Goal: Find specific page/section: Find specific page/section

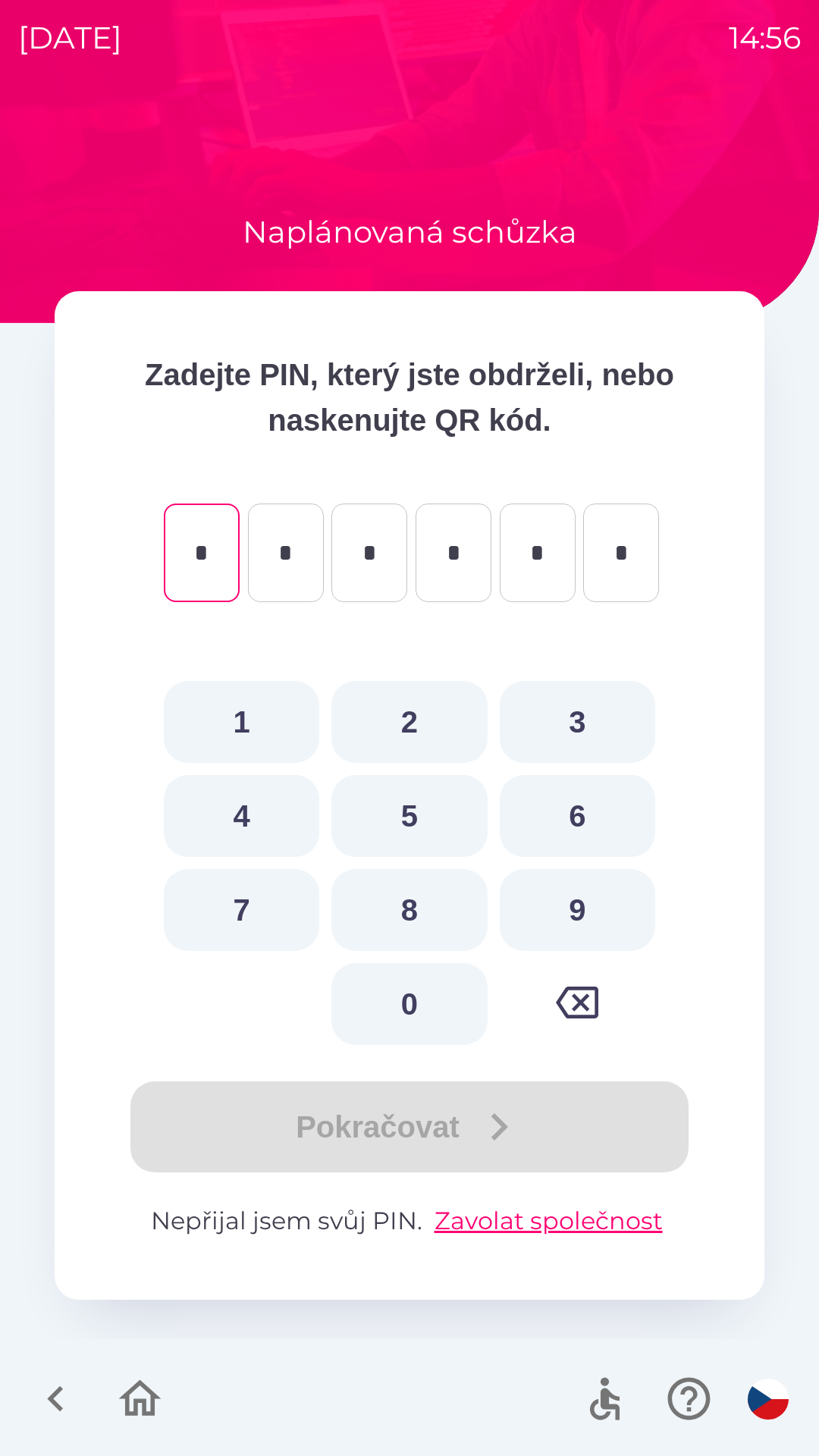
click at [568, 1000] on icon "button" at bounding box center [577, 1002] width 42 height 42
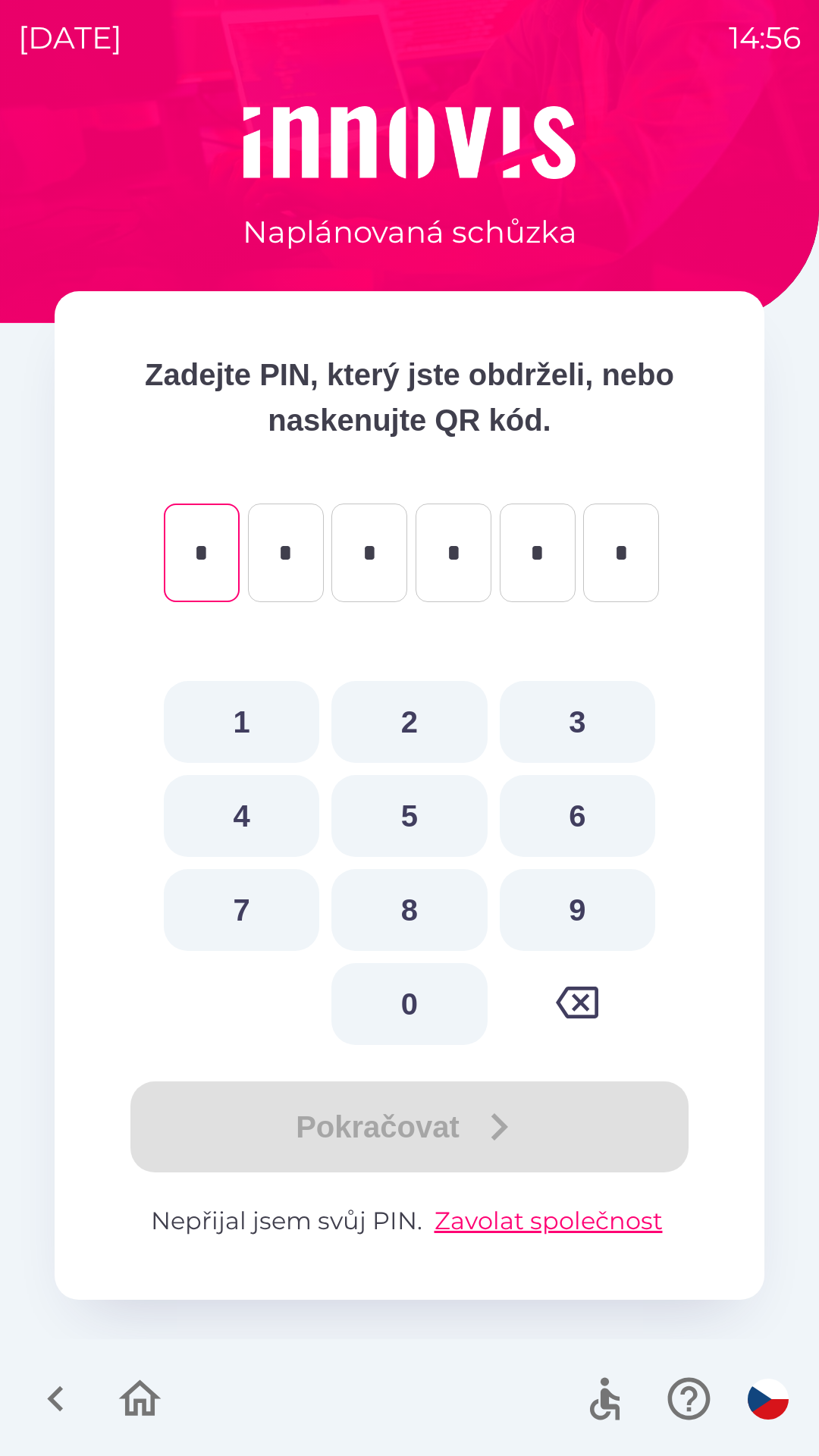
click at [58, 1388] on icon "button" at bounding box center [55, 1399] width 16 height 26
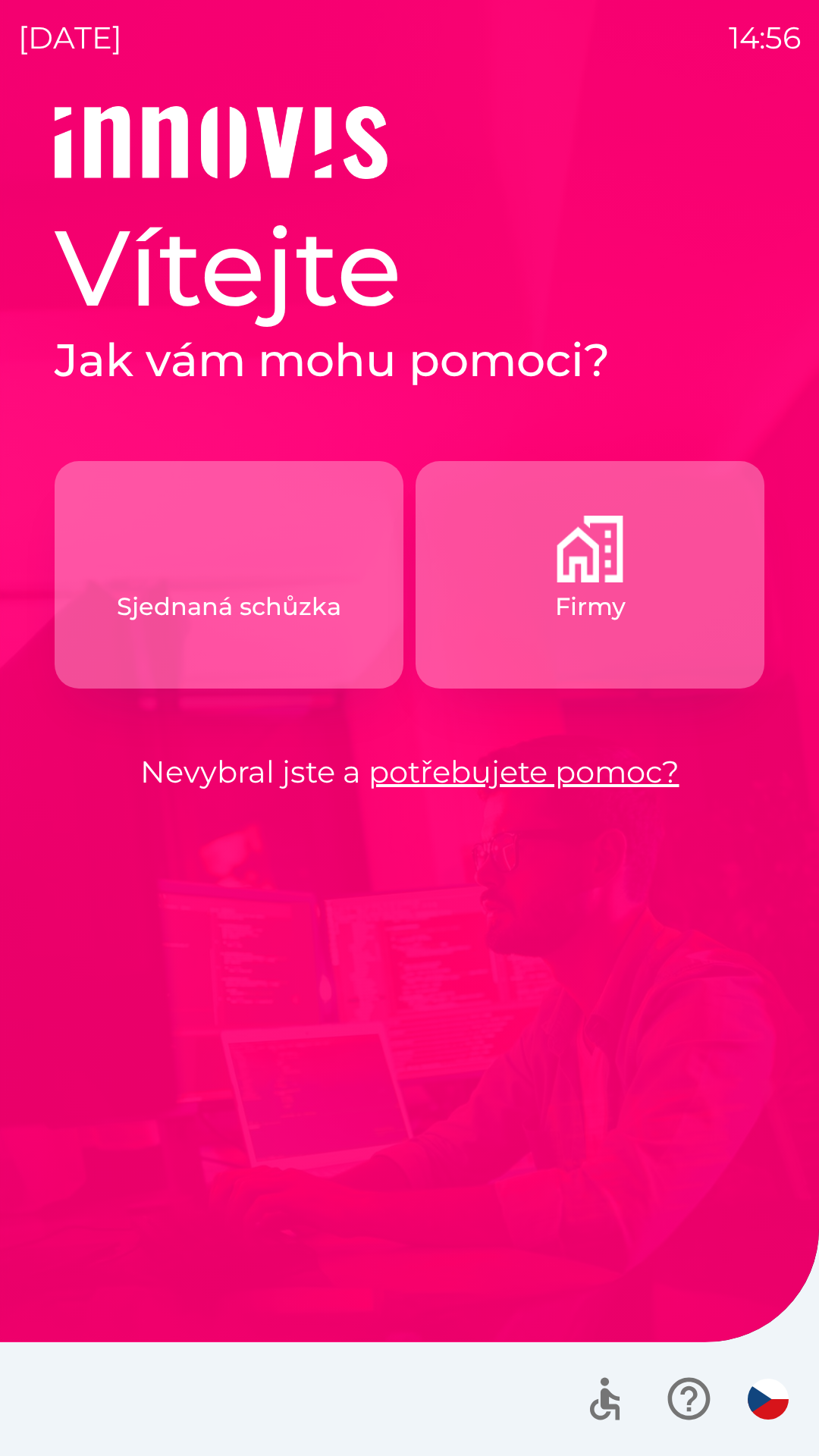
click at [629, 592] on button "Firmy" at bounding box center [589, 575] width 349 height 227
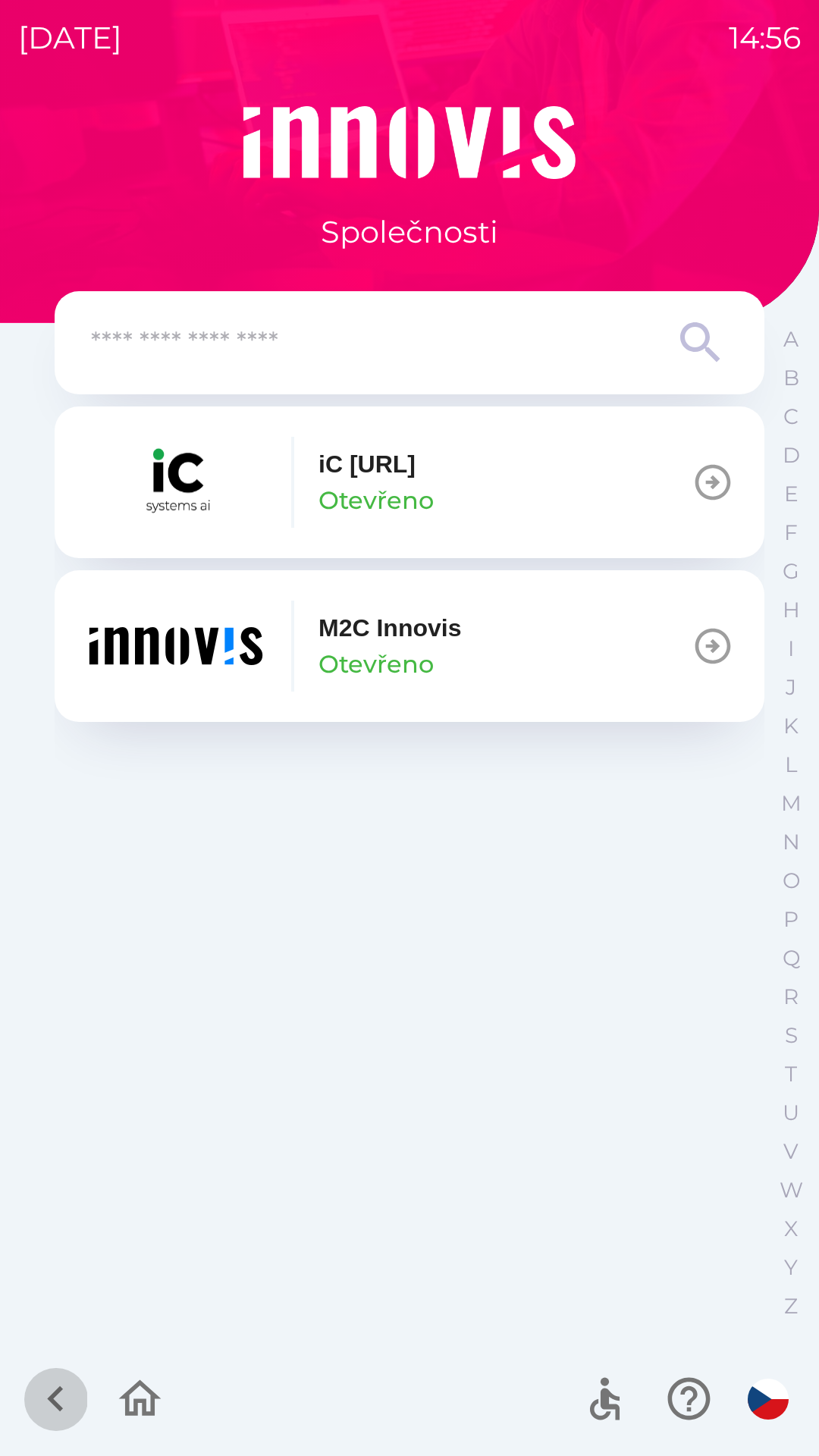
click at [63, 1388] on icon "button" at bounding box center [55, 1398] width 51 height 51
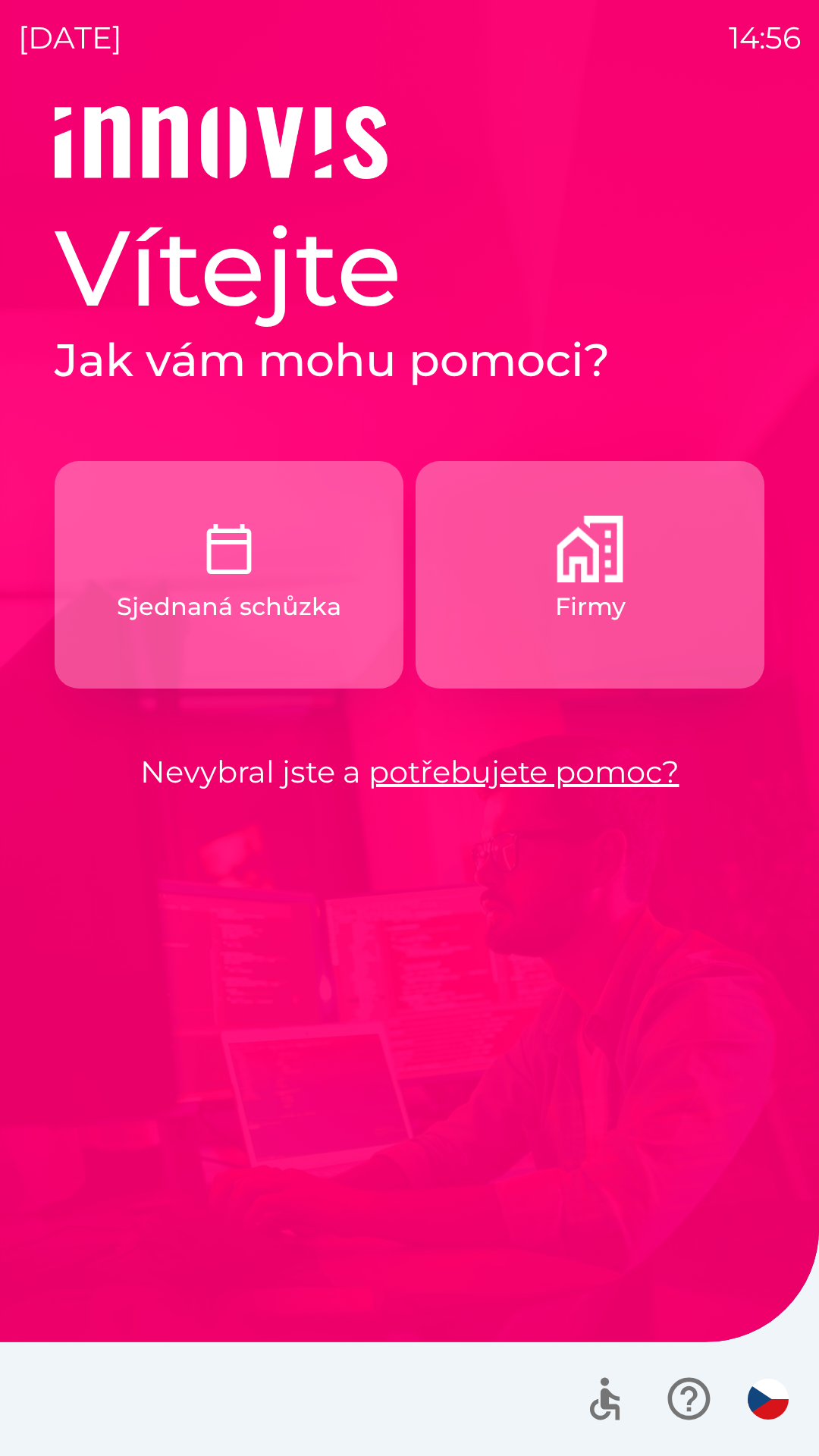
click at [509, 761] on link "potřebujete pomoc?" at bounding box center [524, 771] width 311 height 37
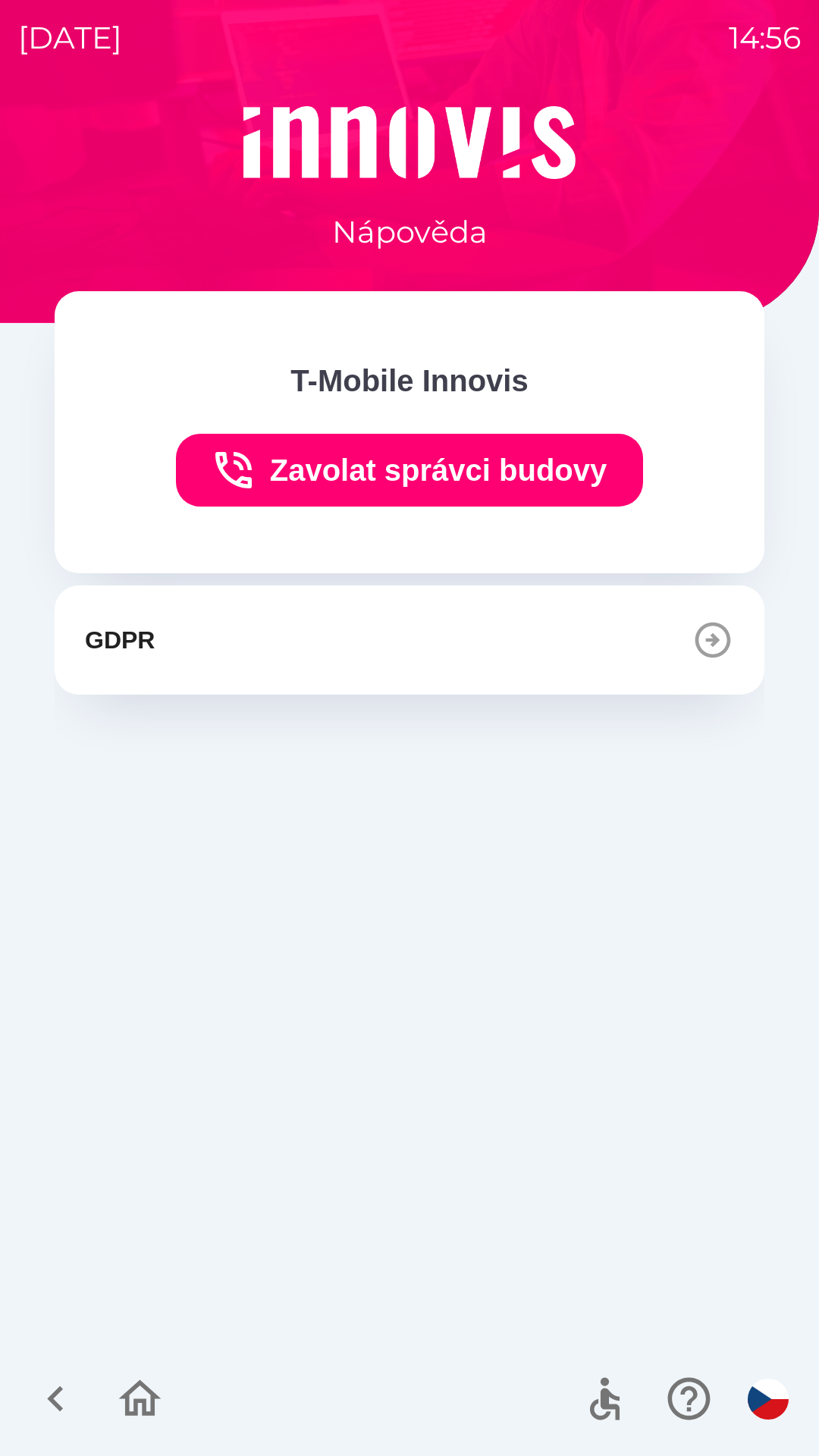
click at [78, 1396] on icon "button" at bounding box center [55, 1398] width 51 height 51
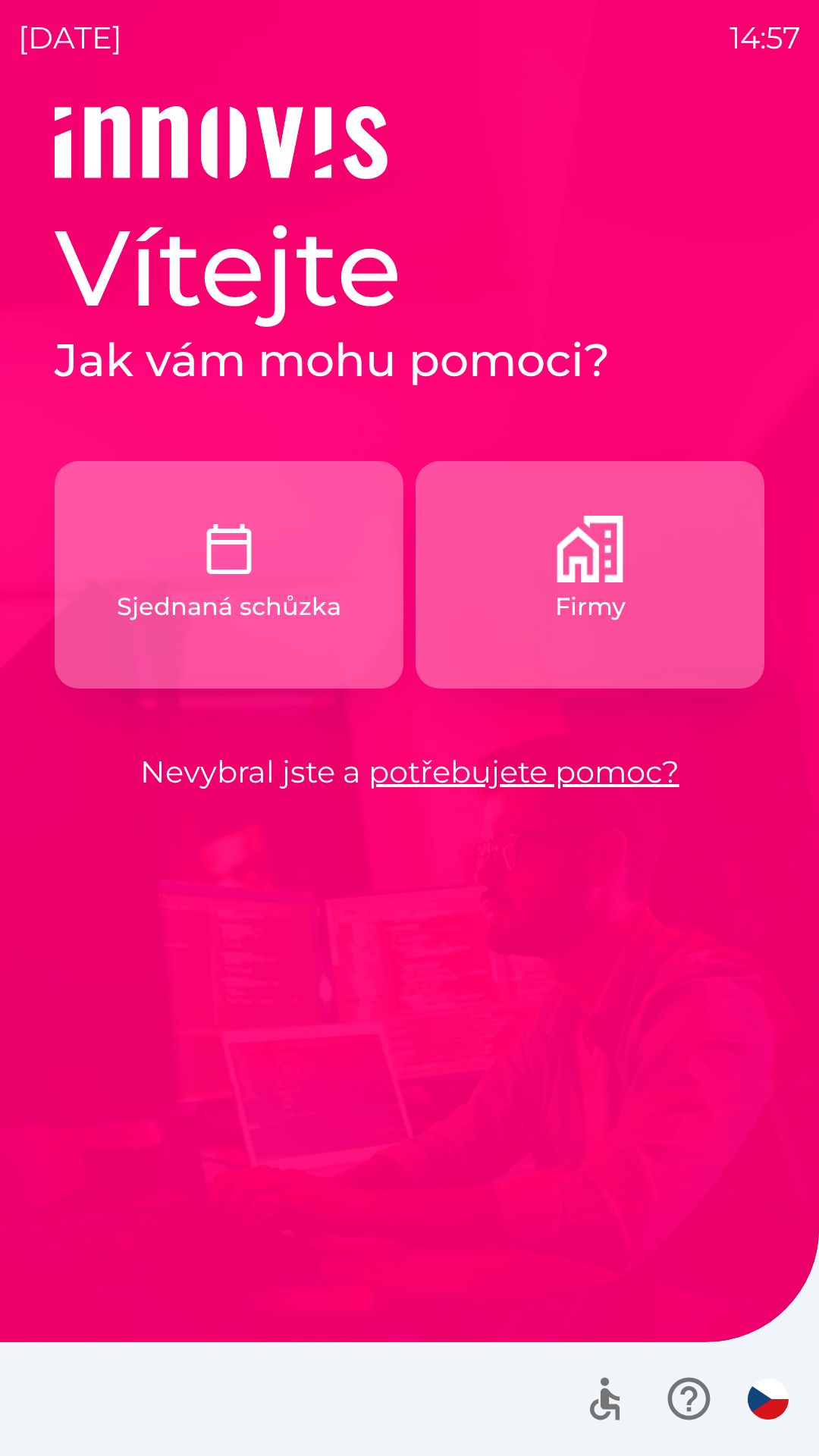
click at [338, 614] on p "Sjednaná schůzka" at bounding box center [228, 606] width 224 height 36
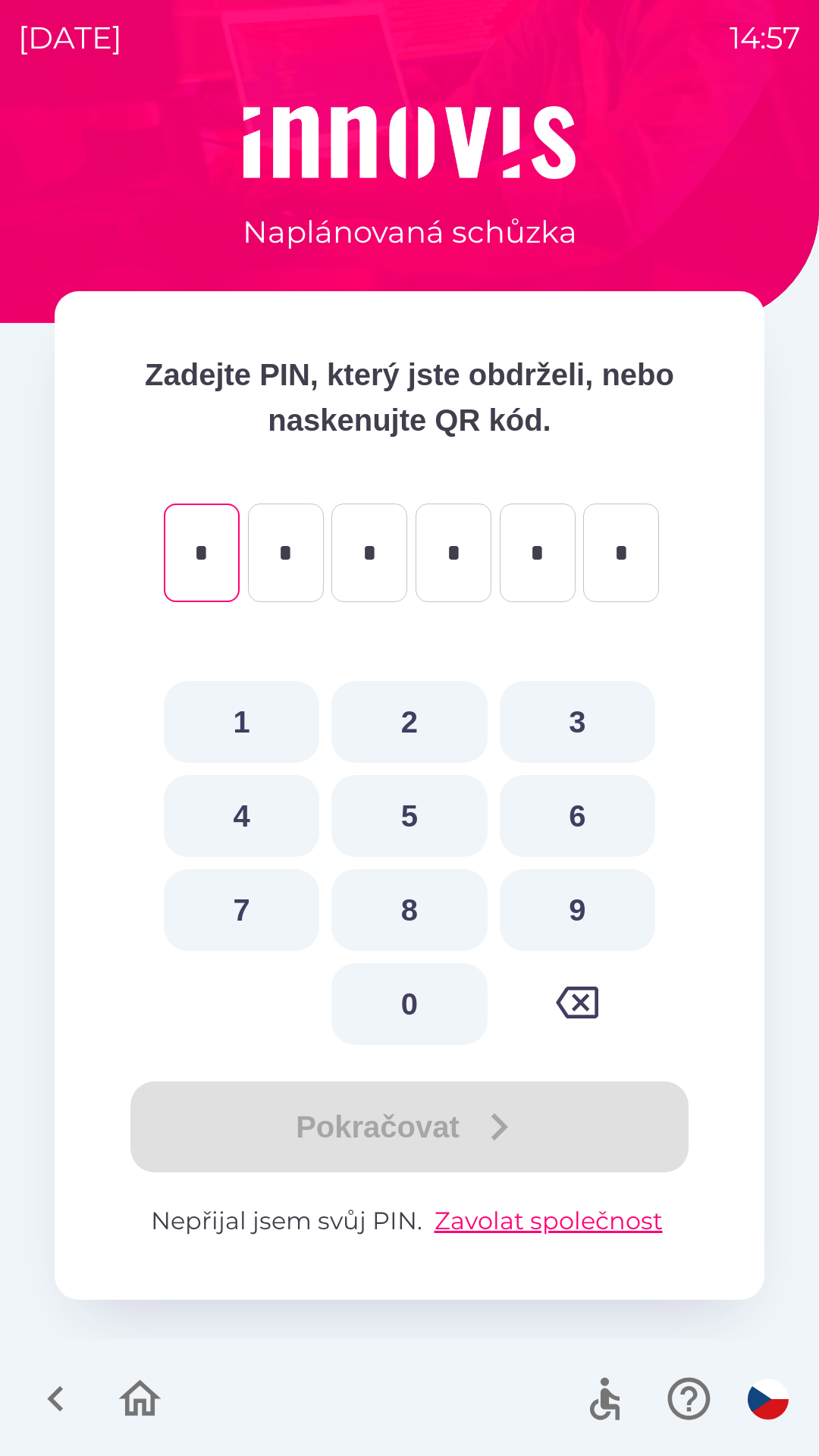
click at [59, 1390] on icon "button" at bounding box center [55, 1399] width 16 height 26
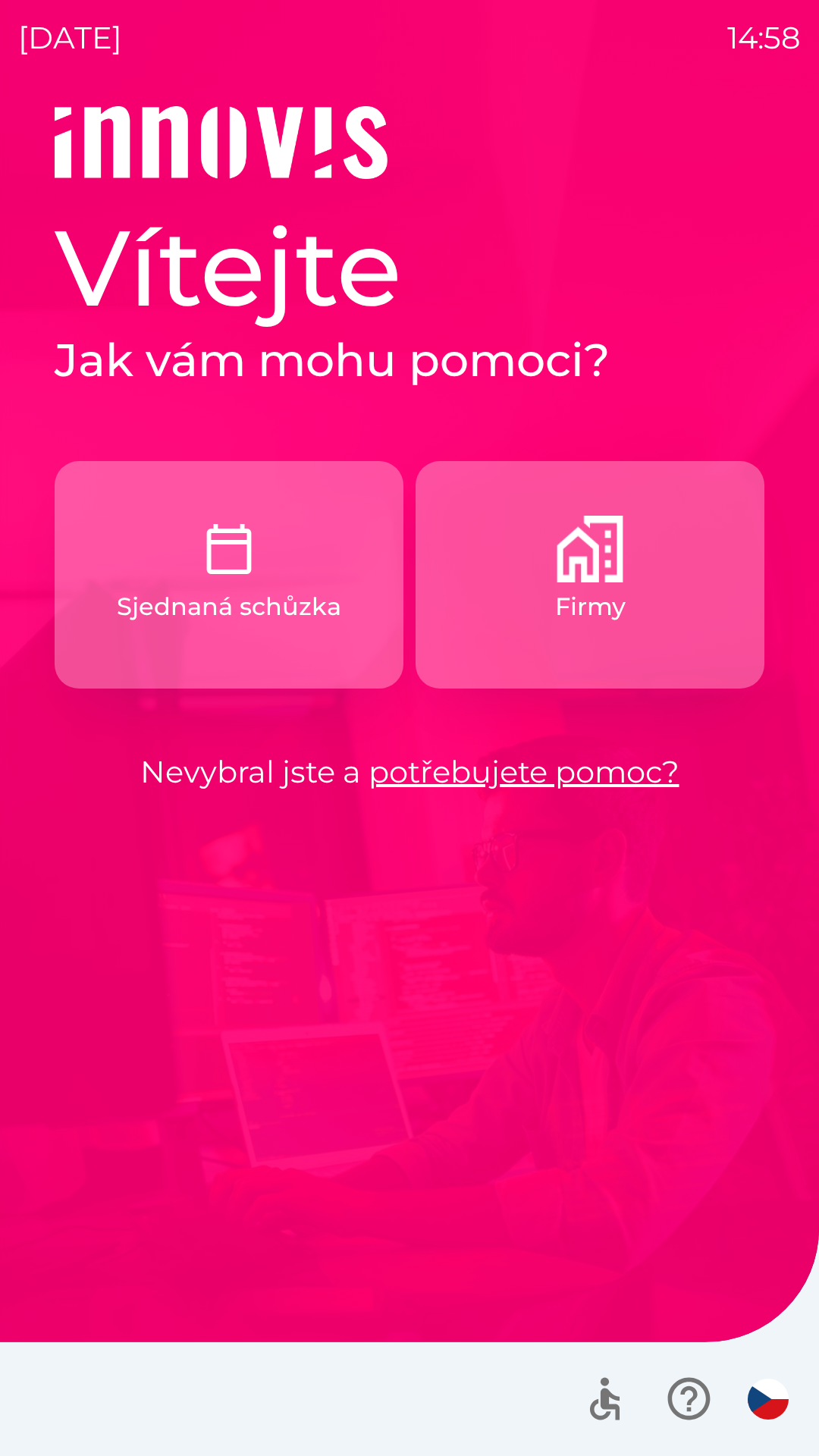
click at [646, 592] on button "Firmy" at bounding box center [589, 575] width 349 height 227
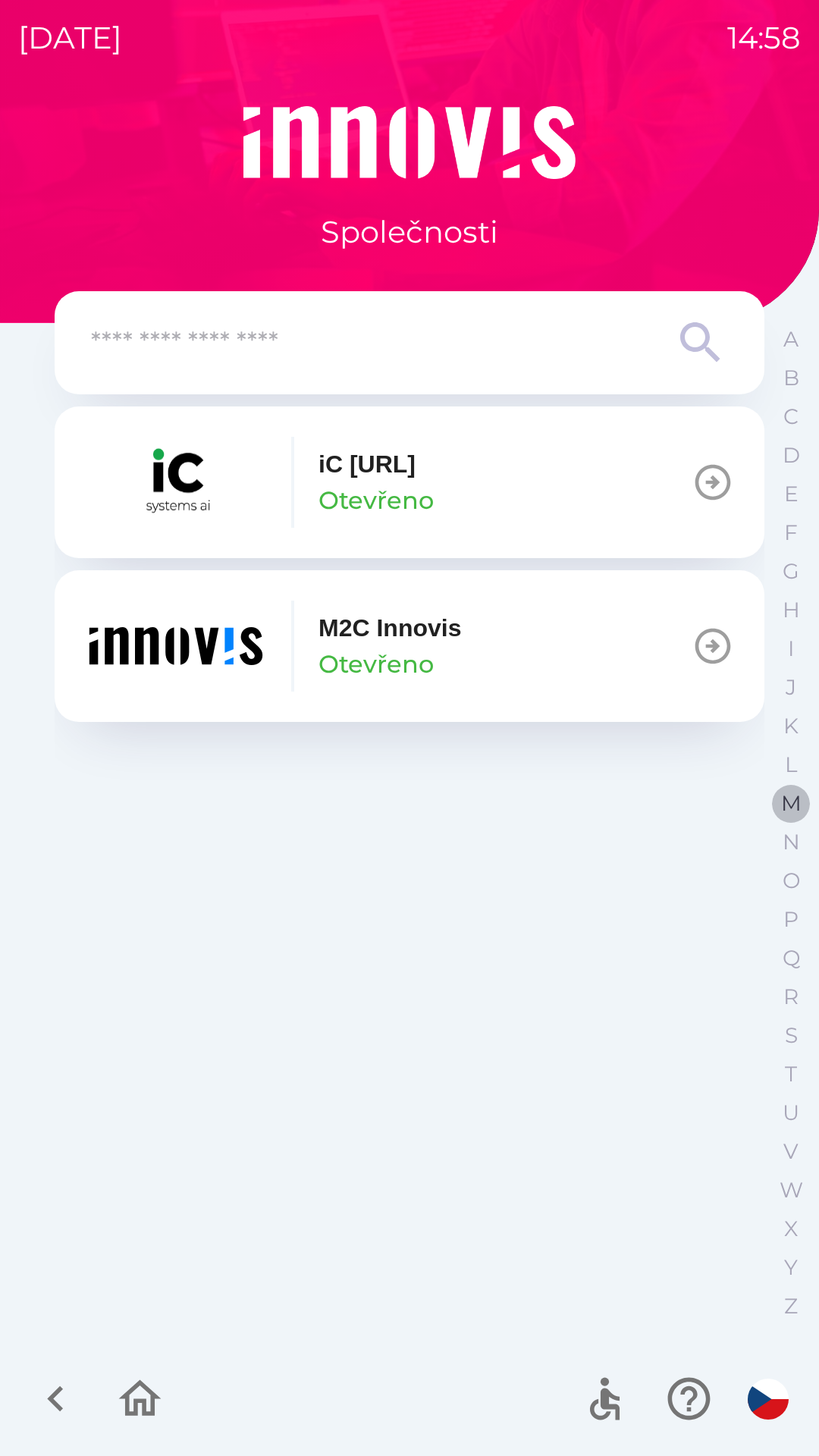
click at [784, 805] on p "M" at bounding box center [791, 803] width 20 height 27
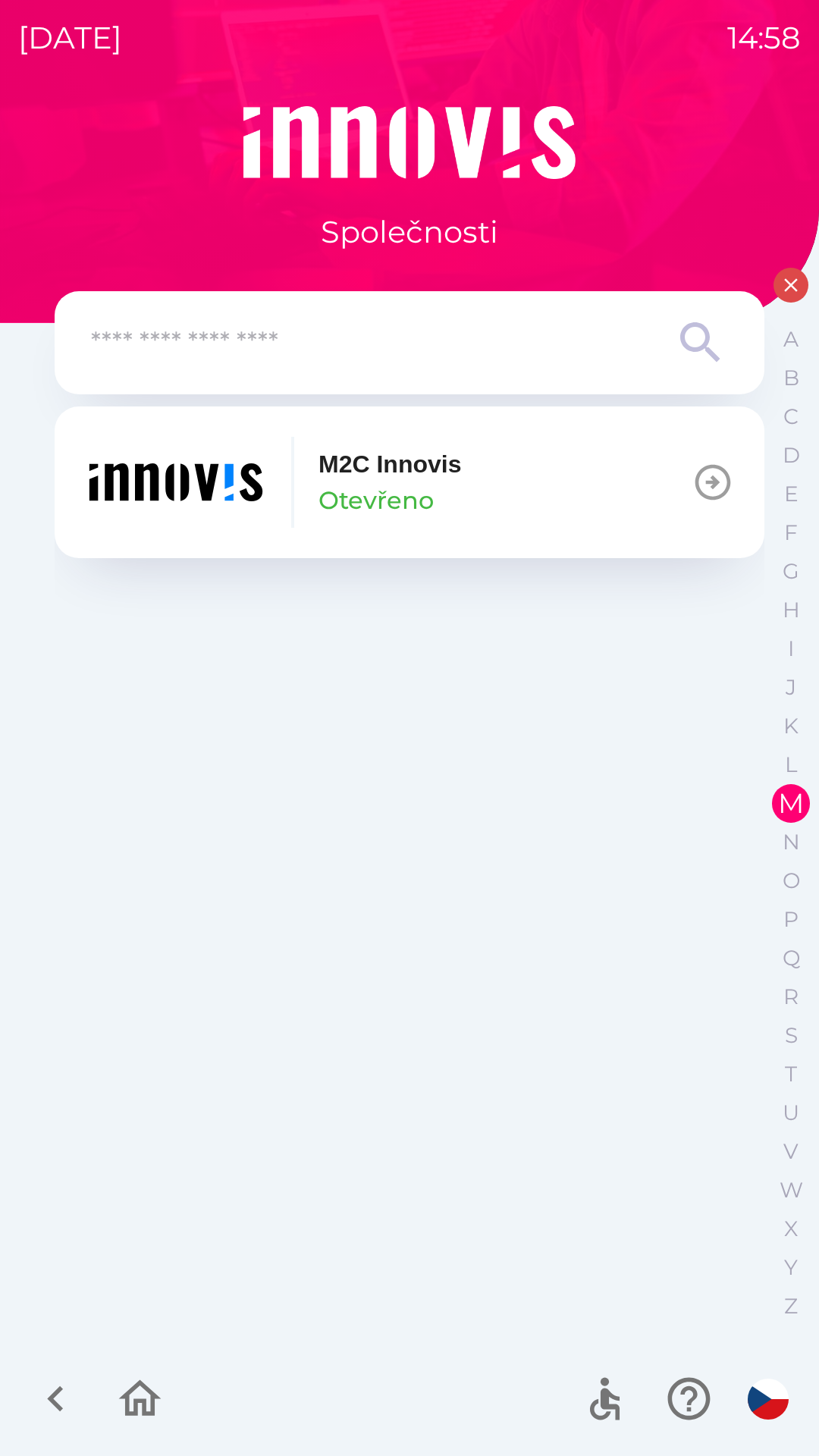
click at [43, 1373] on icon "button" at bounding box center [55, 1398] width 51 height 51
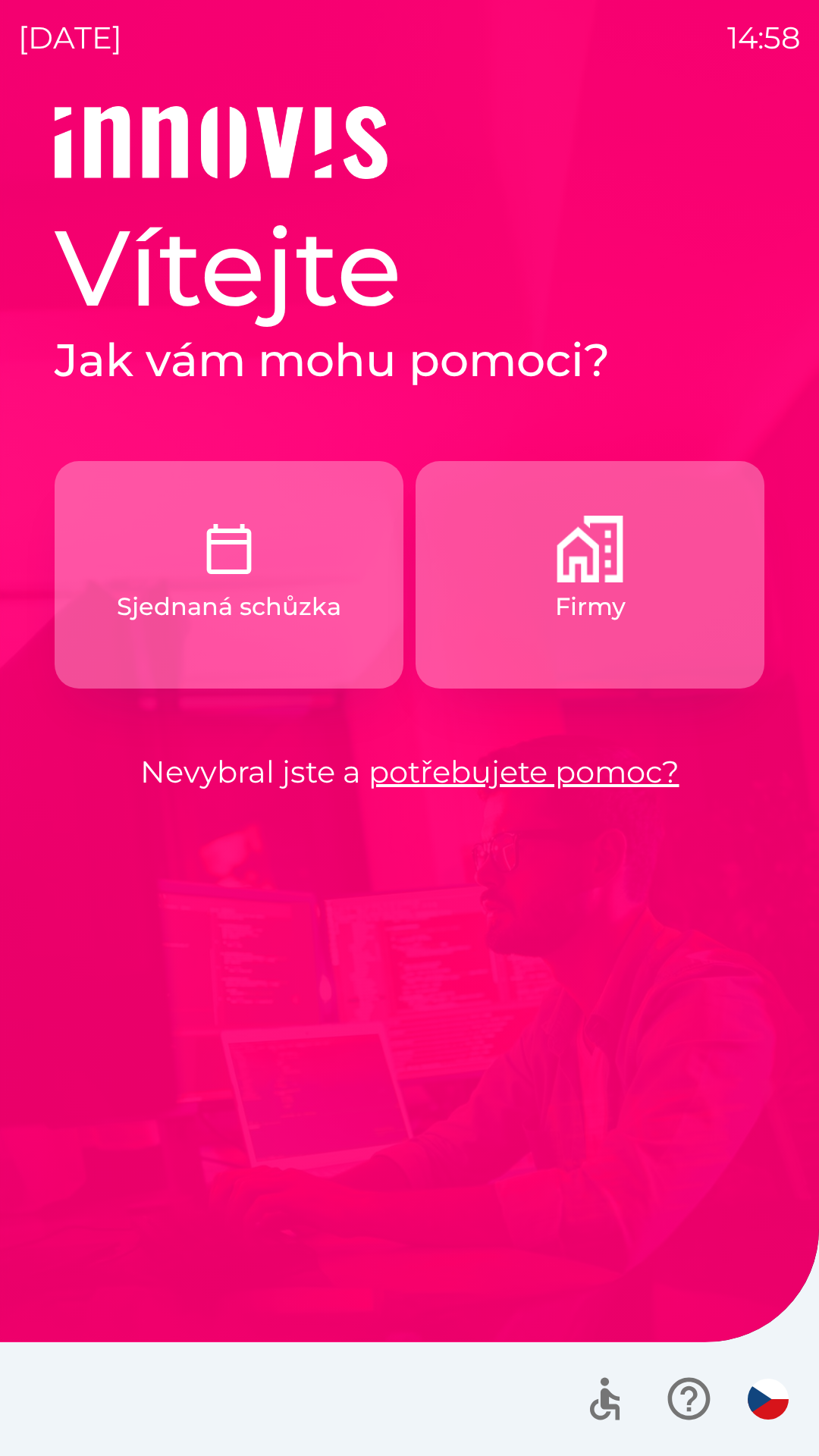
click at [587, 598] on p "Firmy" at bounding box center [590, 606] width 70 height 36
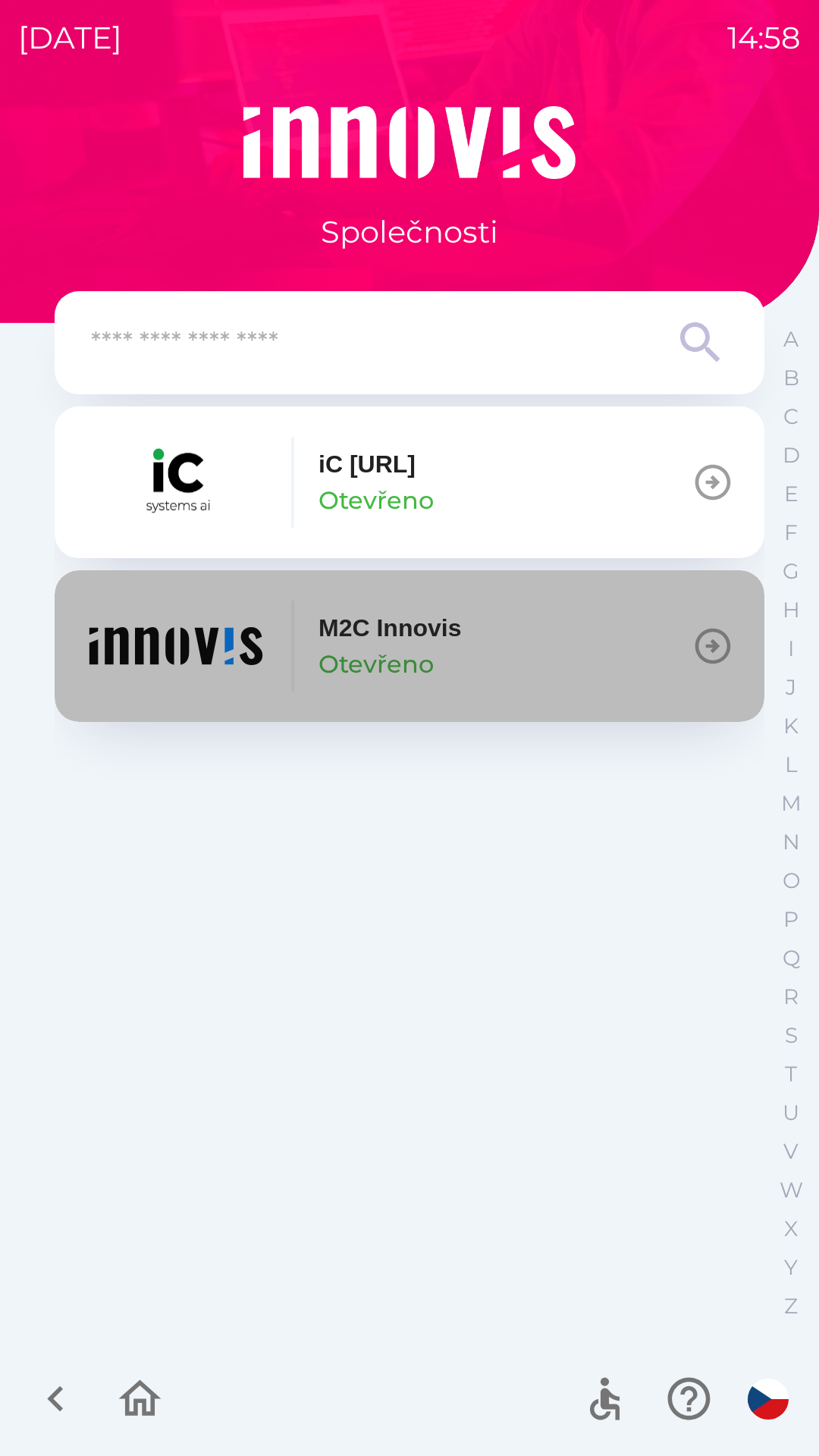
click at [414, 643] on p "M2C Innovis" at bounding box center [389, 627] width 142 height 36
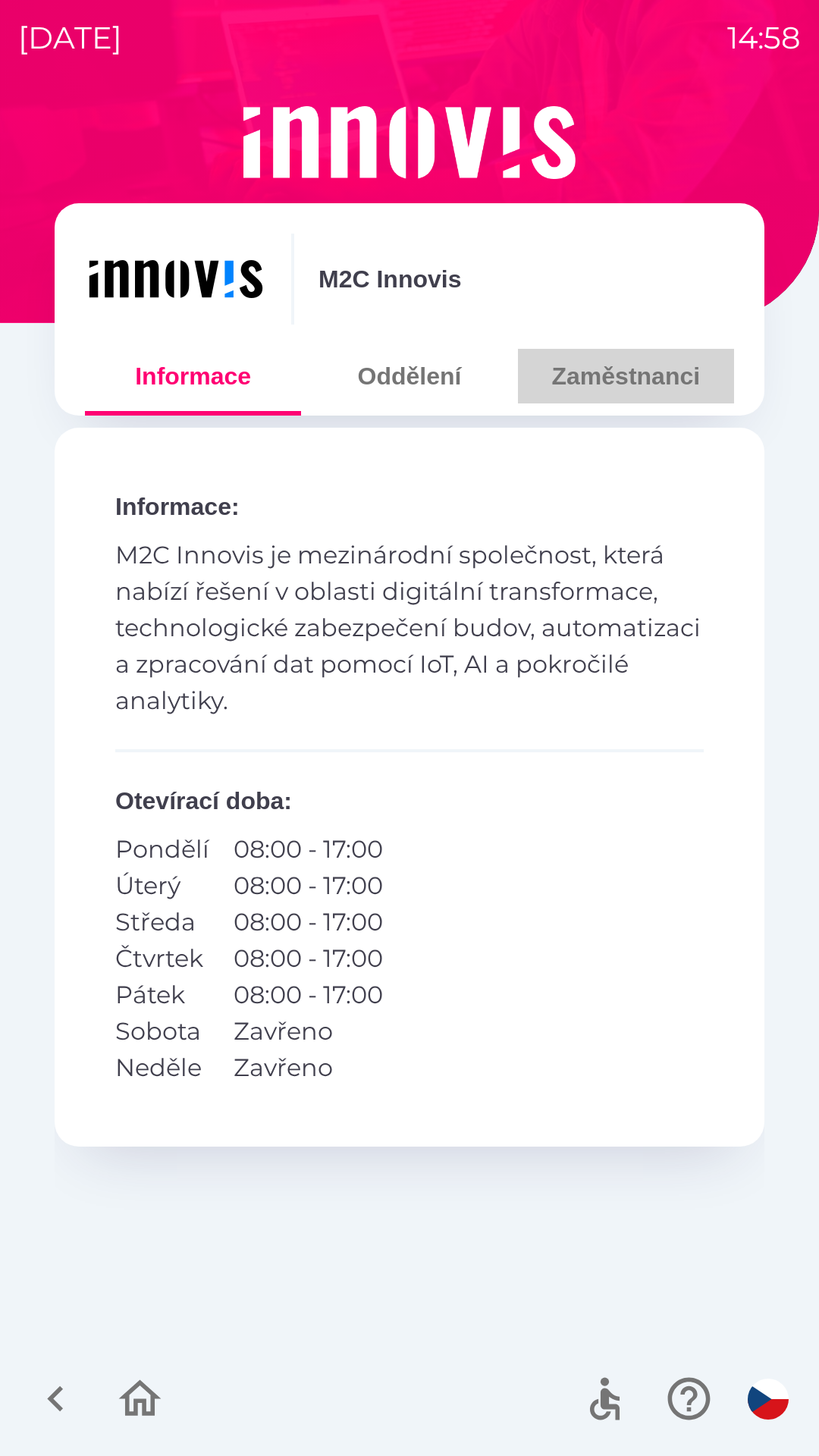
click at [679, 387] on button "Zaměstnanci" at bounding box center [626, 376] width 216 height 54
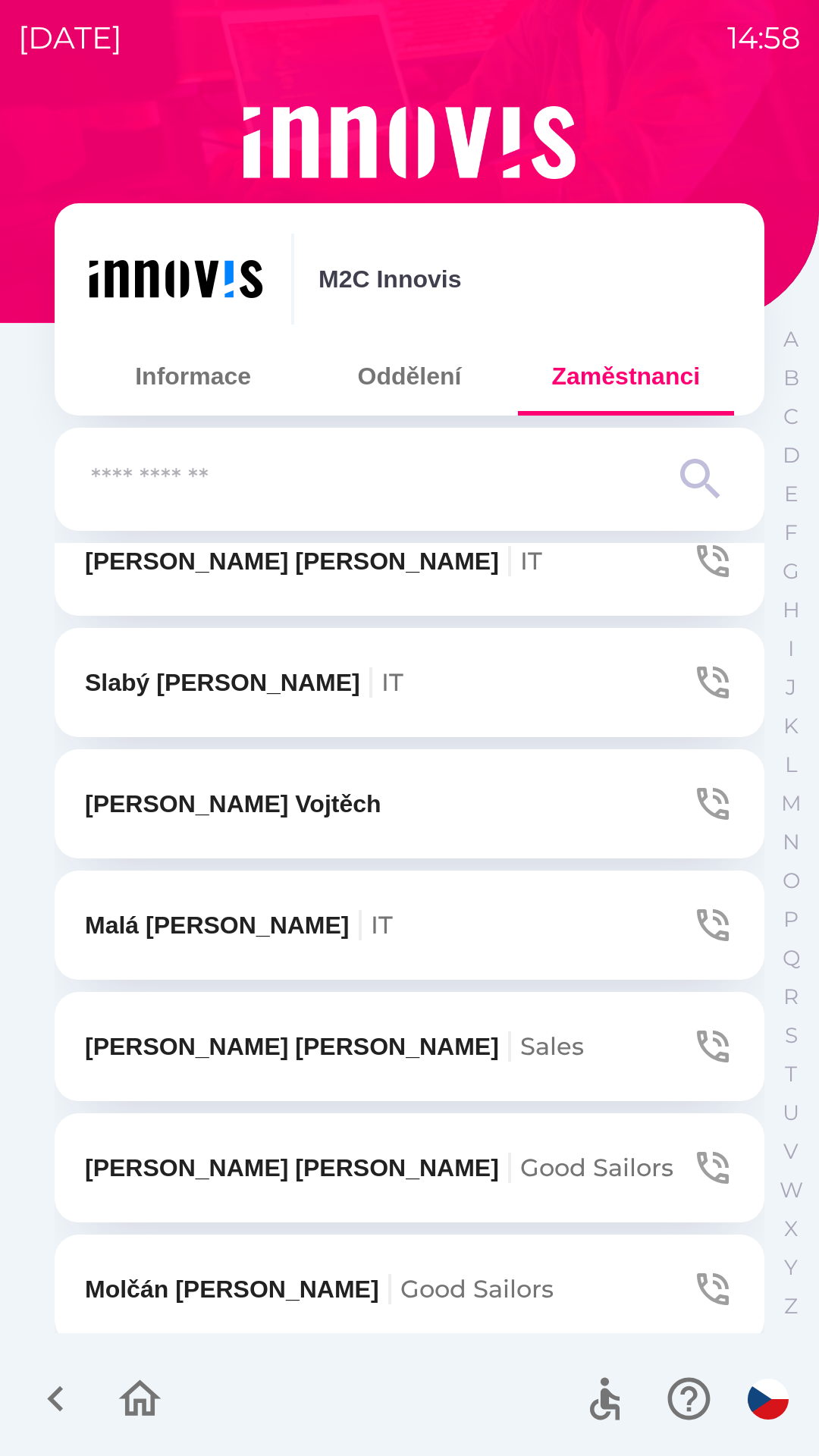
scroll to position [2464, 0]
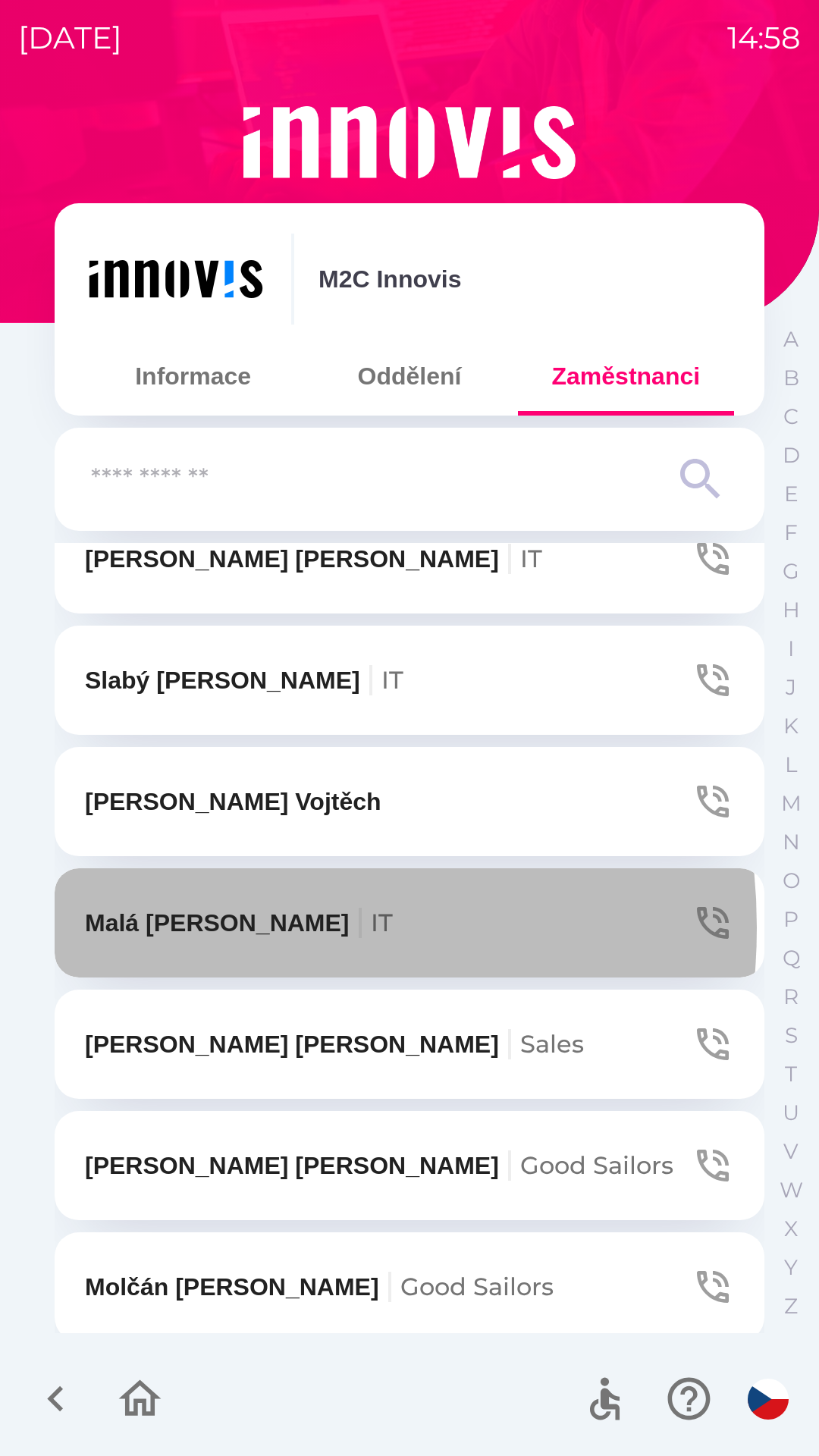
click at [183, 928] on p "Malá [PERSON_NAME] IT" at bounding box center [239, 923] width 308 height 36
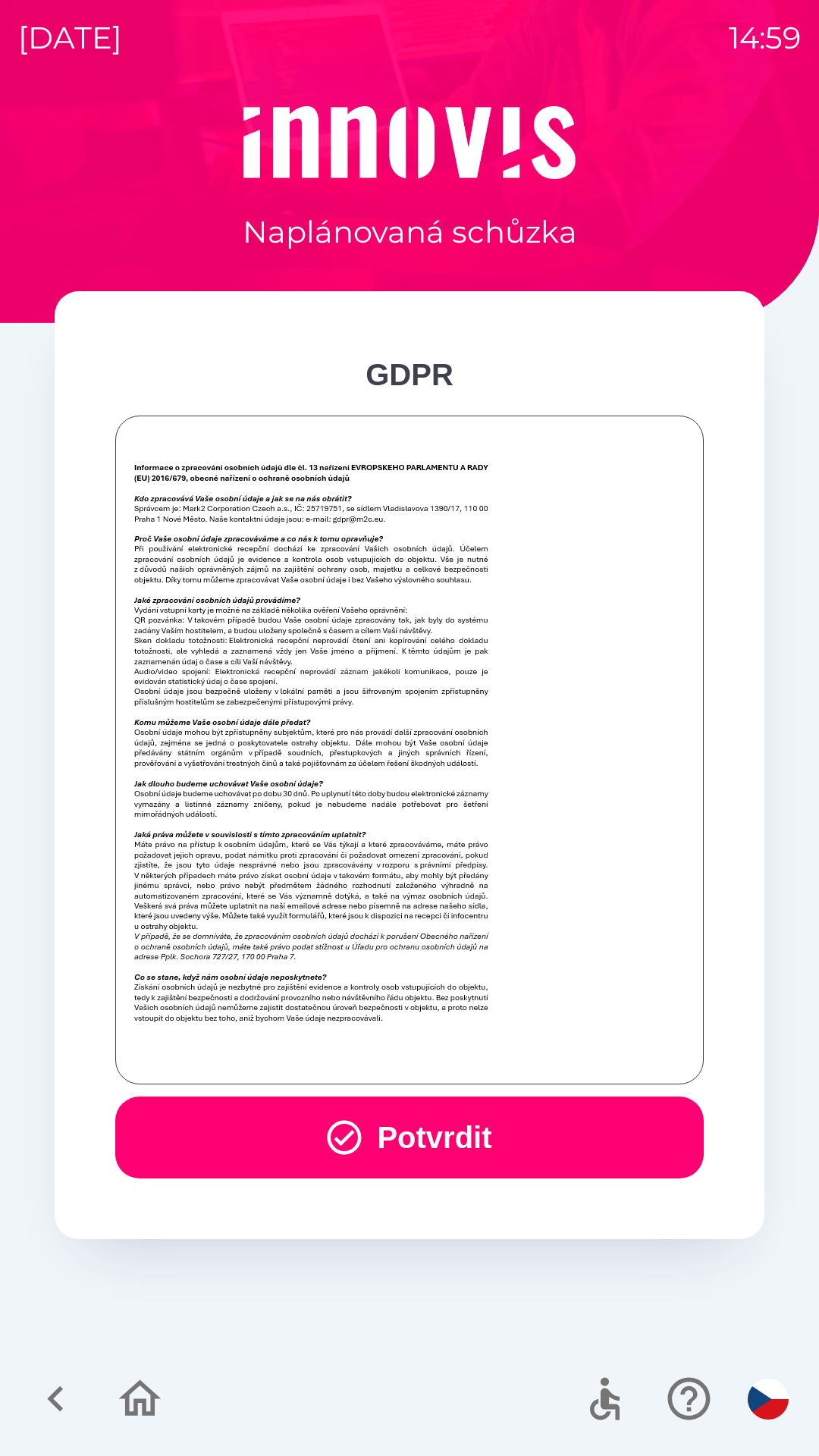
click at [538, 1119] on button "Potvrdit" at bounding box center [409, 1137] width 588 height 82
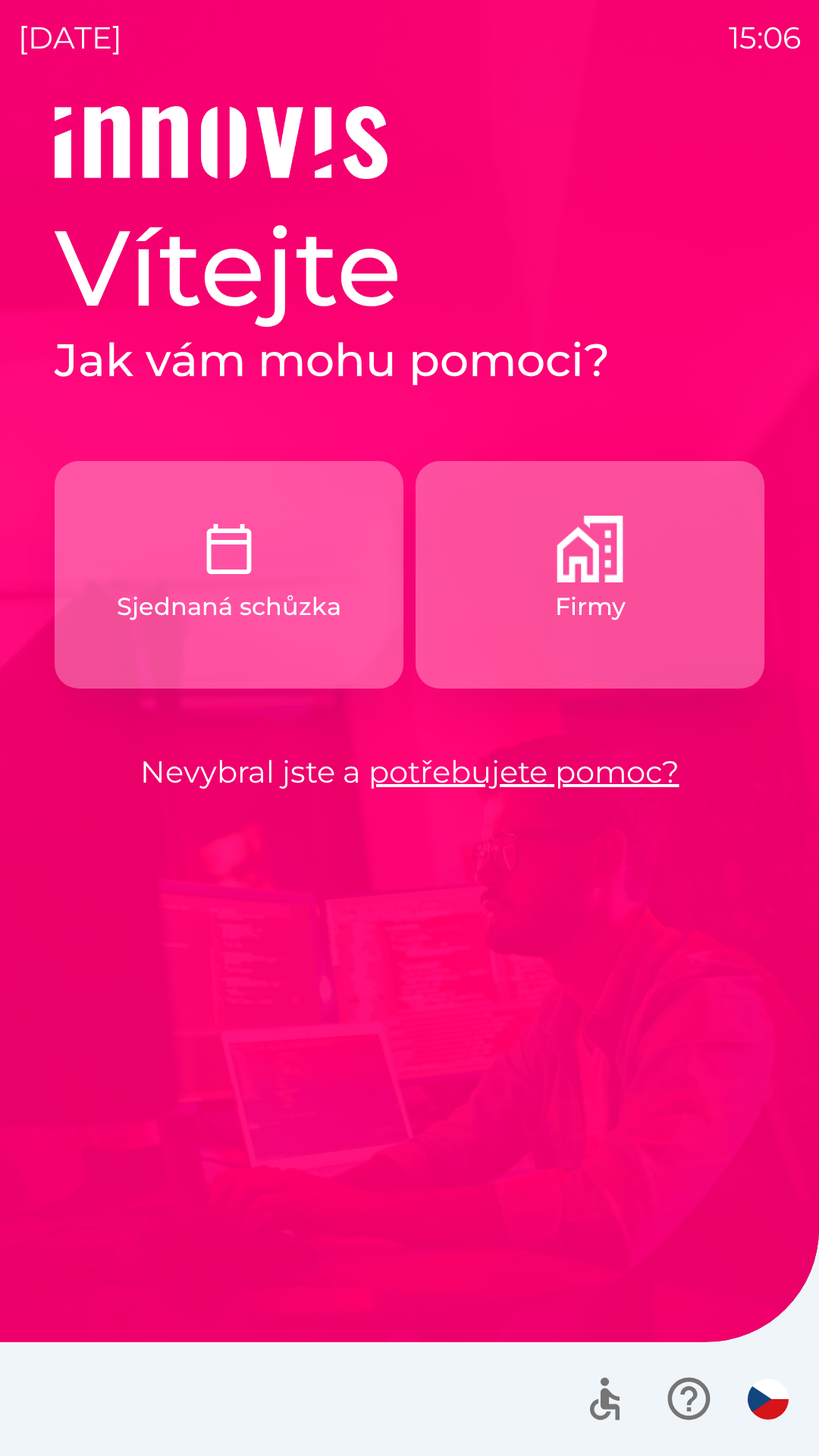
click at [587, 575] on img "button" at bounding box center [590, 549] width 66 height 66
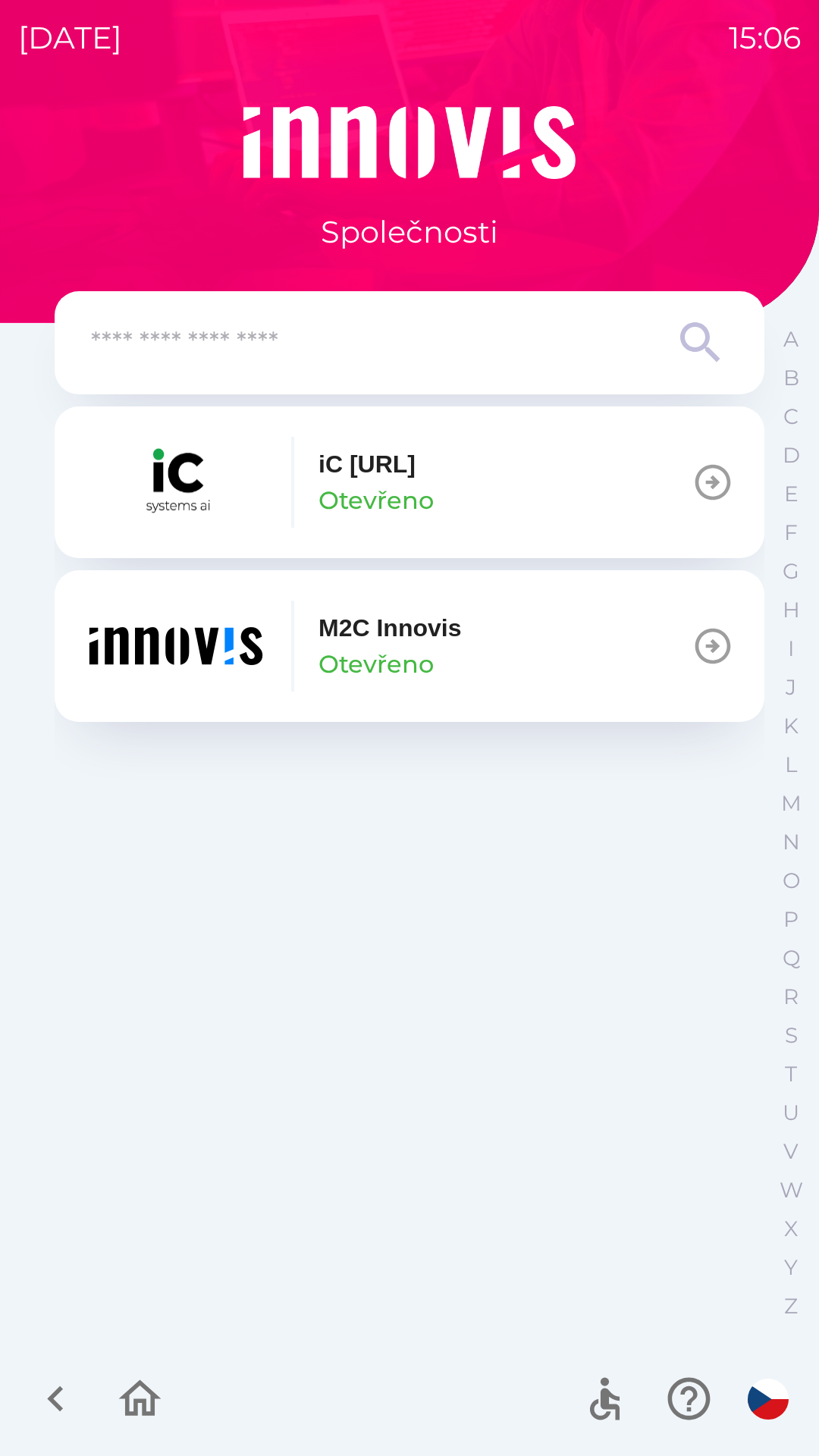
click at [630, 350] on input "text" at bounding box center [379, 343] width 576 height 42
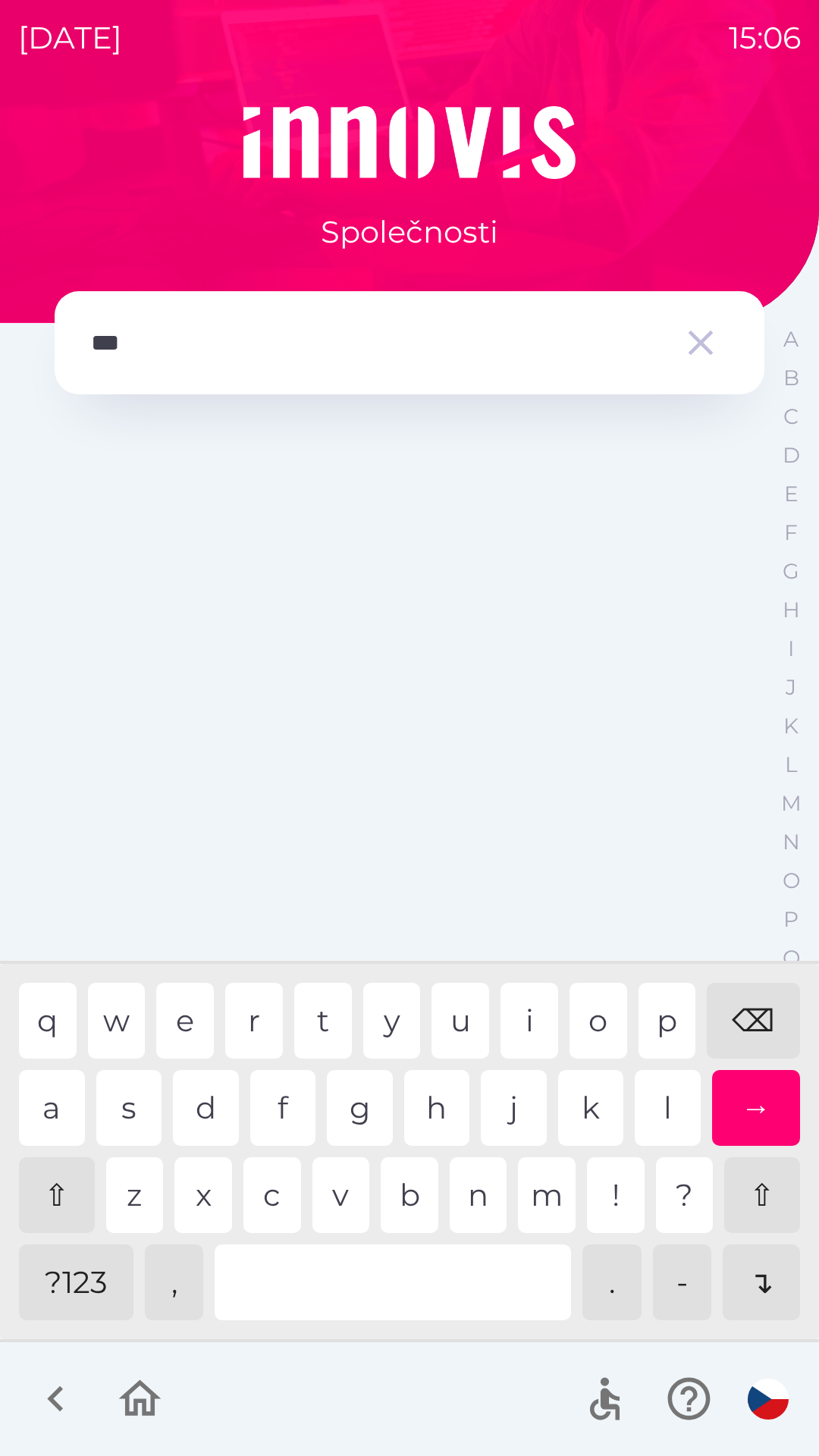
click at [133, 1192] on div "z" at bounding box center [134, 1195] width 57 height 76
click at [342, 1191] on div "v" at bounding box center [341, 1195] width 57 height 76
click at [54, 1114] on div "a" at bounding box center [51, 1108] width 66 height 76
click at [753, 1126] on div "→" at bounding box center [757, 1108] width 89 height 76
click at [757, 1036] on div "⌫" at bounding box center [753, 1021] width 93 height 76
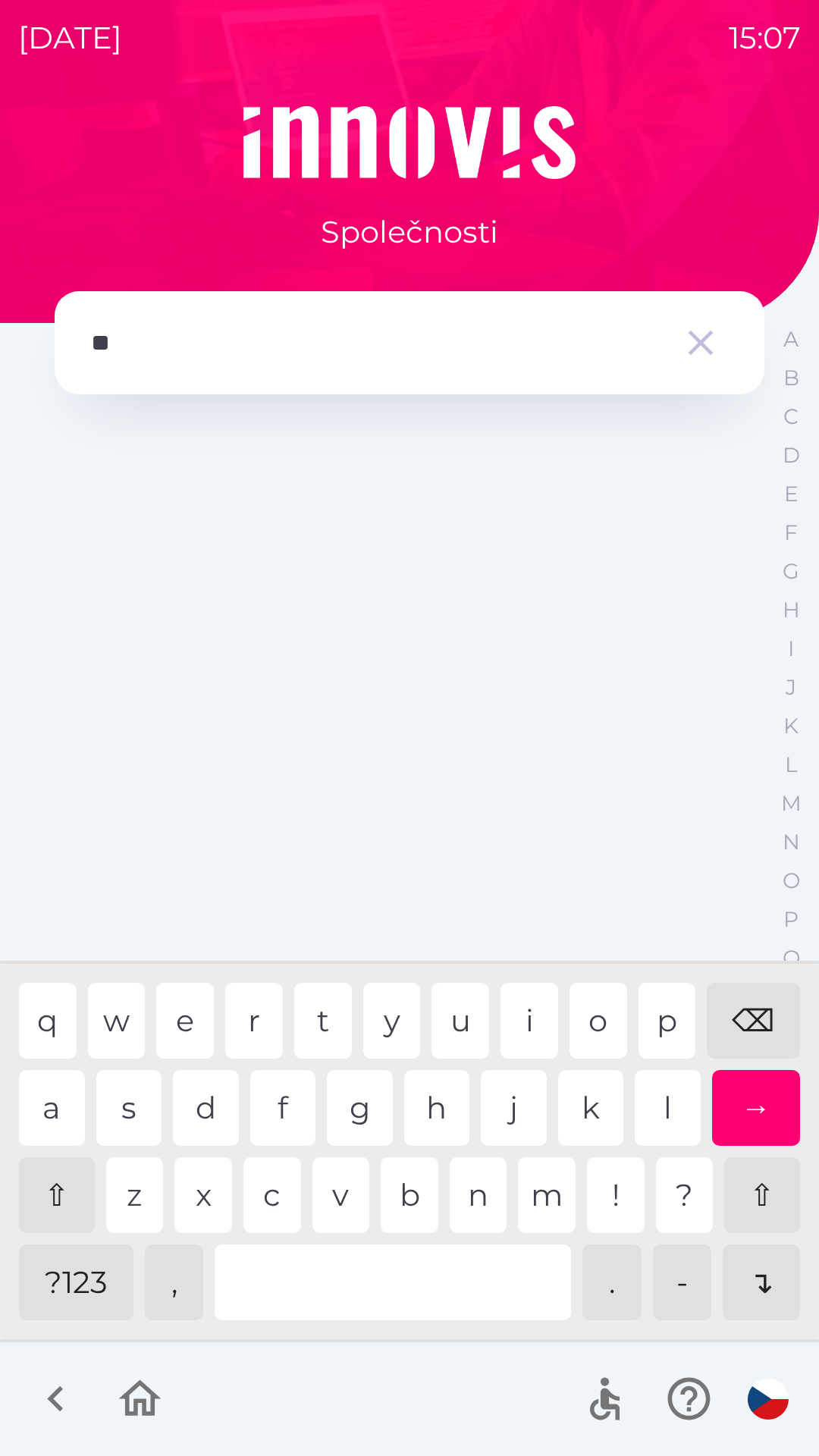
type input "*"
click at [750, 1005] on div "⌫" at bounding box center [753, 1021] width 93 height 76
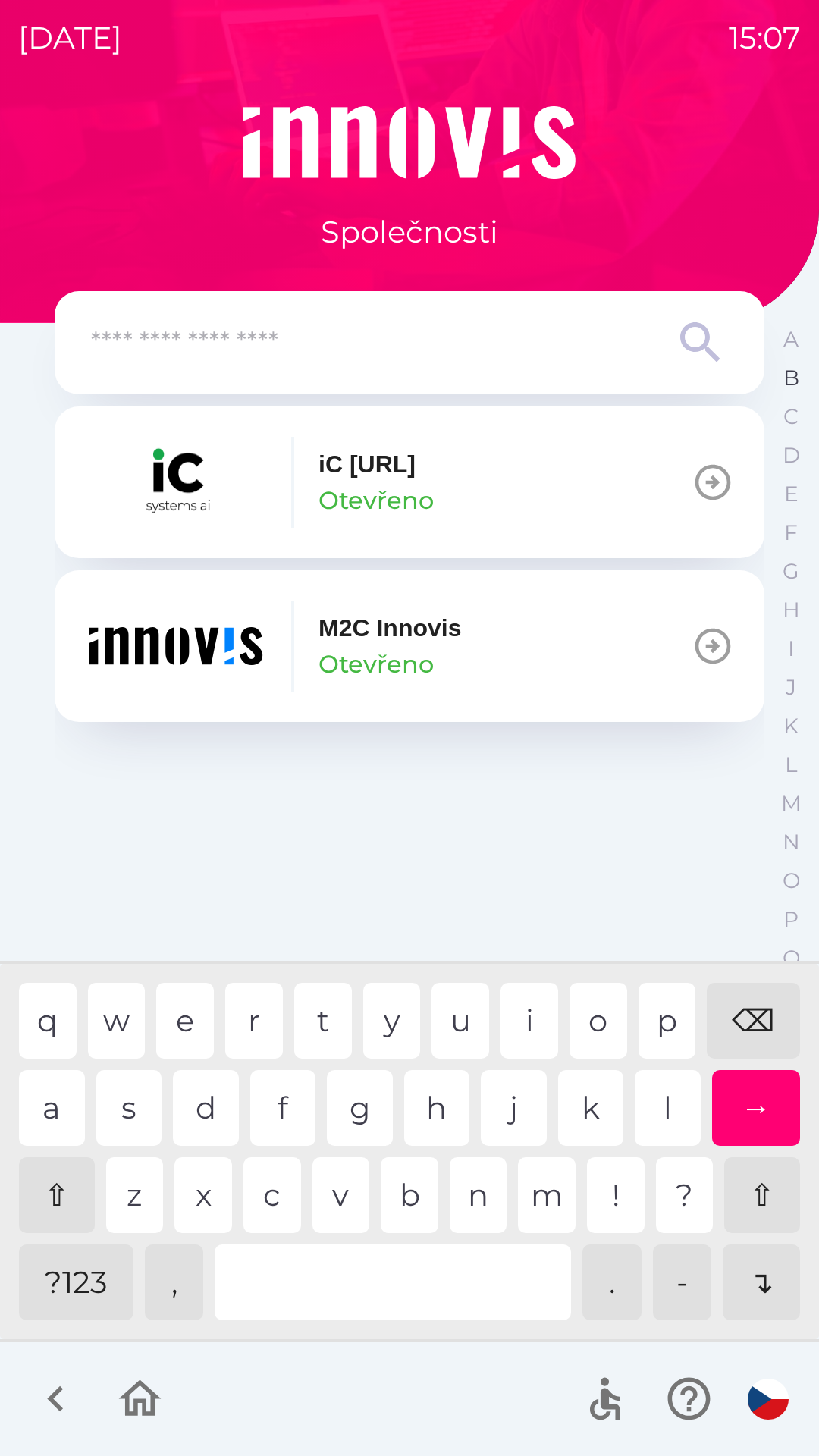
click at [779, 384] on button "B" at bounding box center [791, 378] width 38 height 39
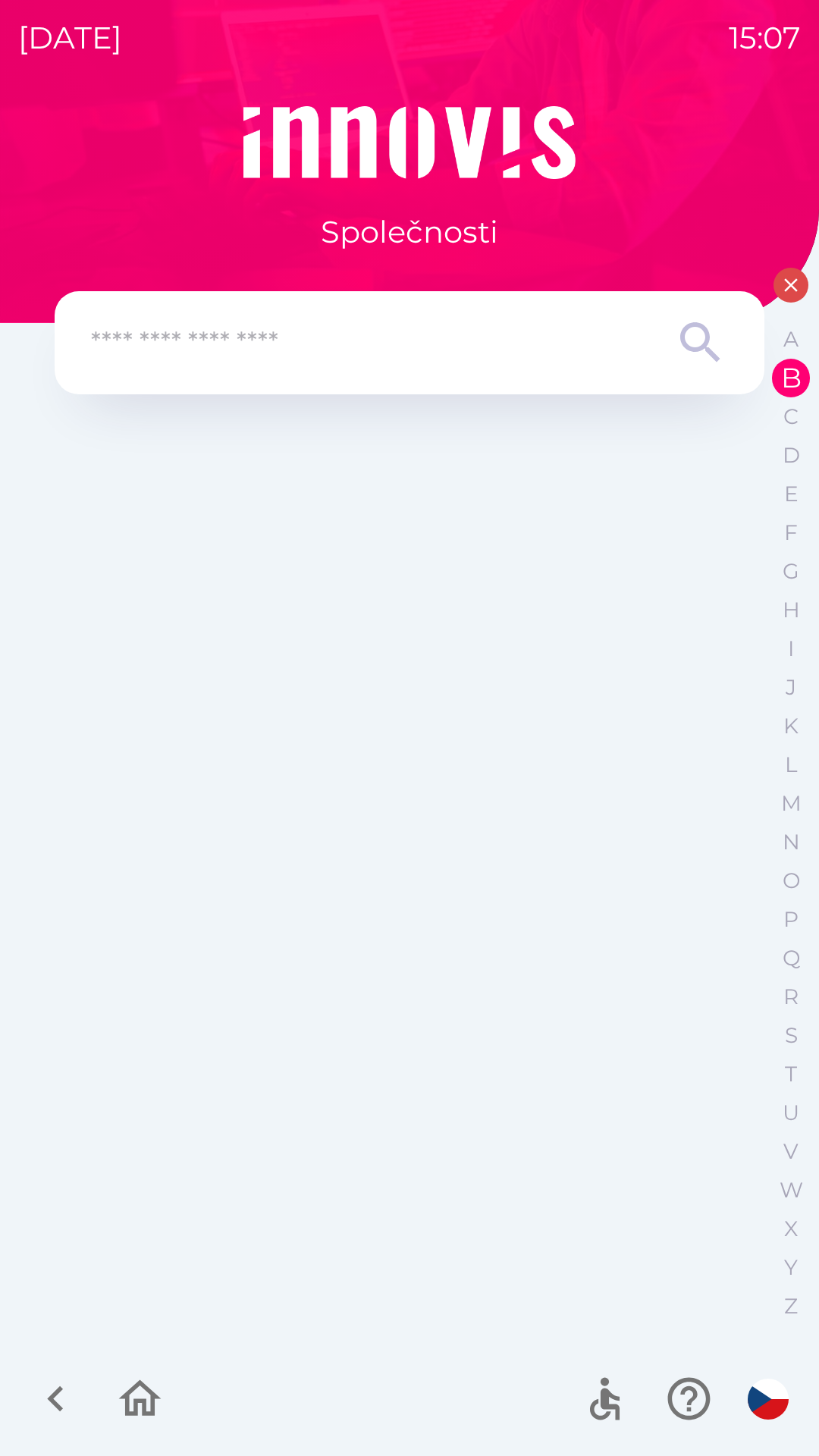
click at [781, 291] on icon "button" at bounding box center [791, 285] width 23 height 23
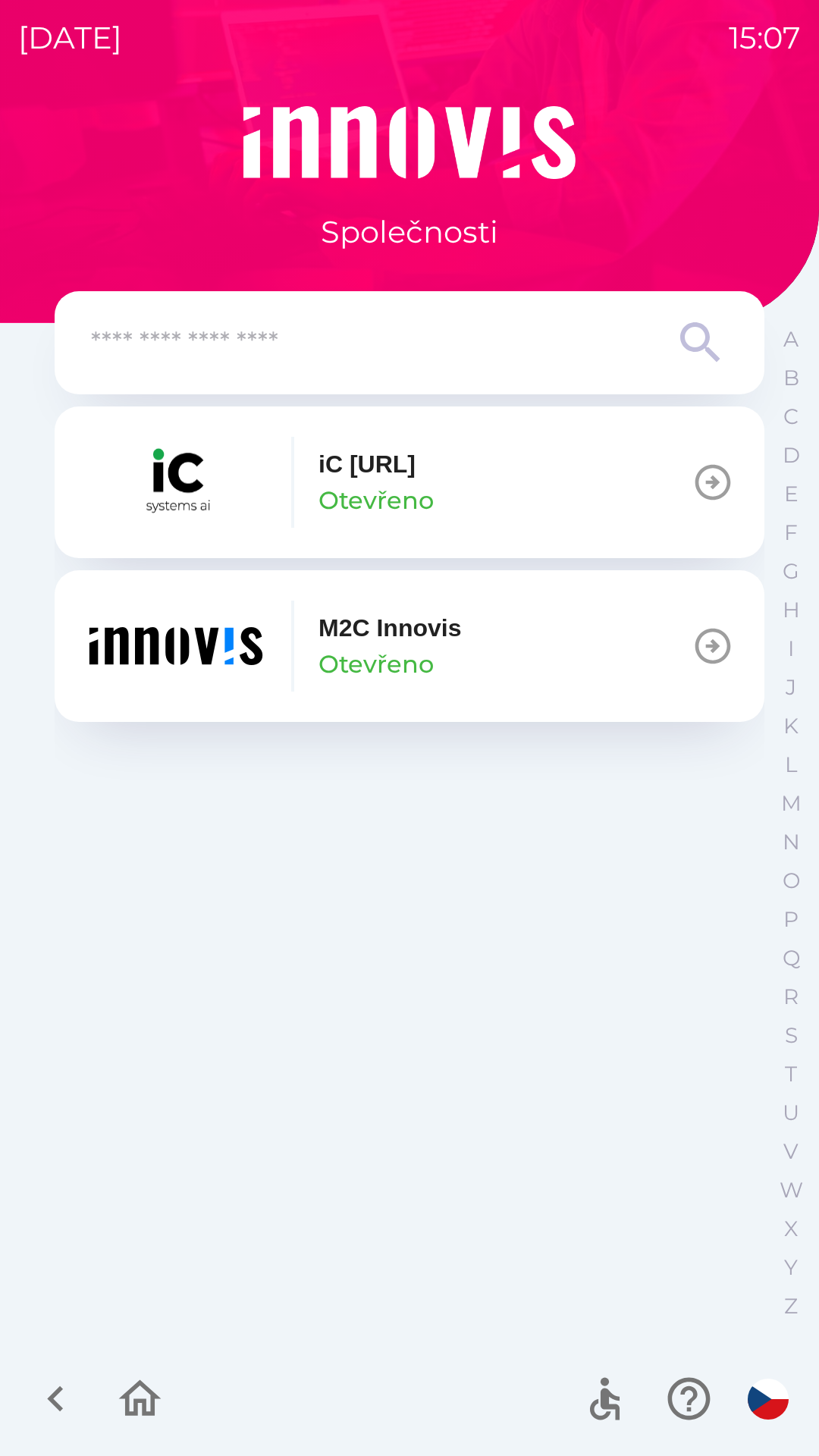
click at [62, 1380] on icon "button" at bounding box center [55, 1398] width 51 height 51
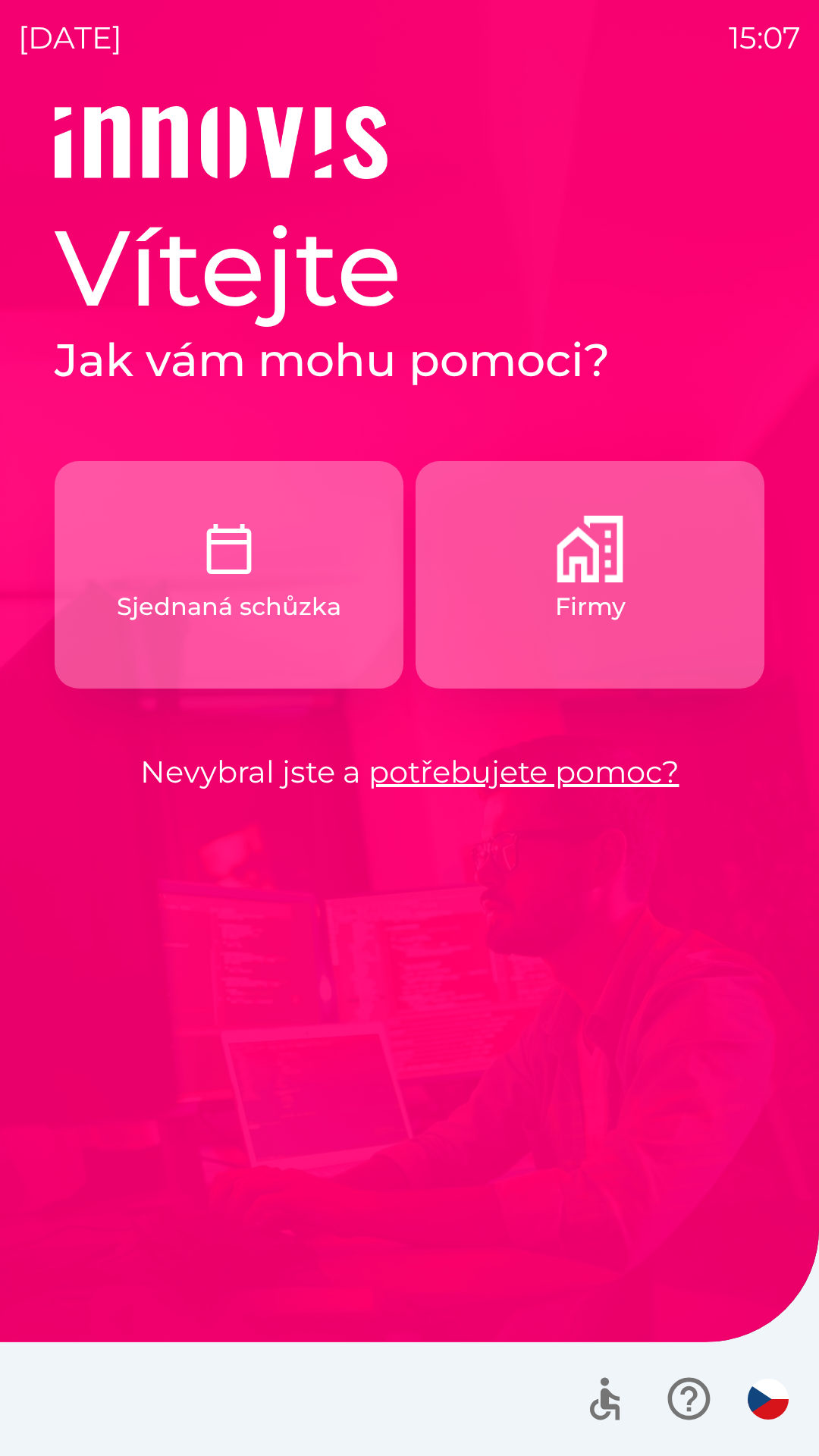
click at [603, 570] on img "button" at bounding box center [590, 549] width 66 height 66
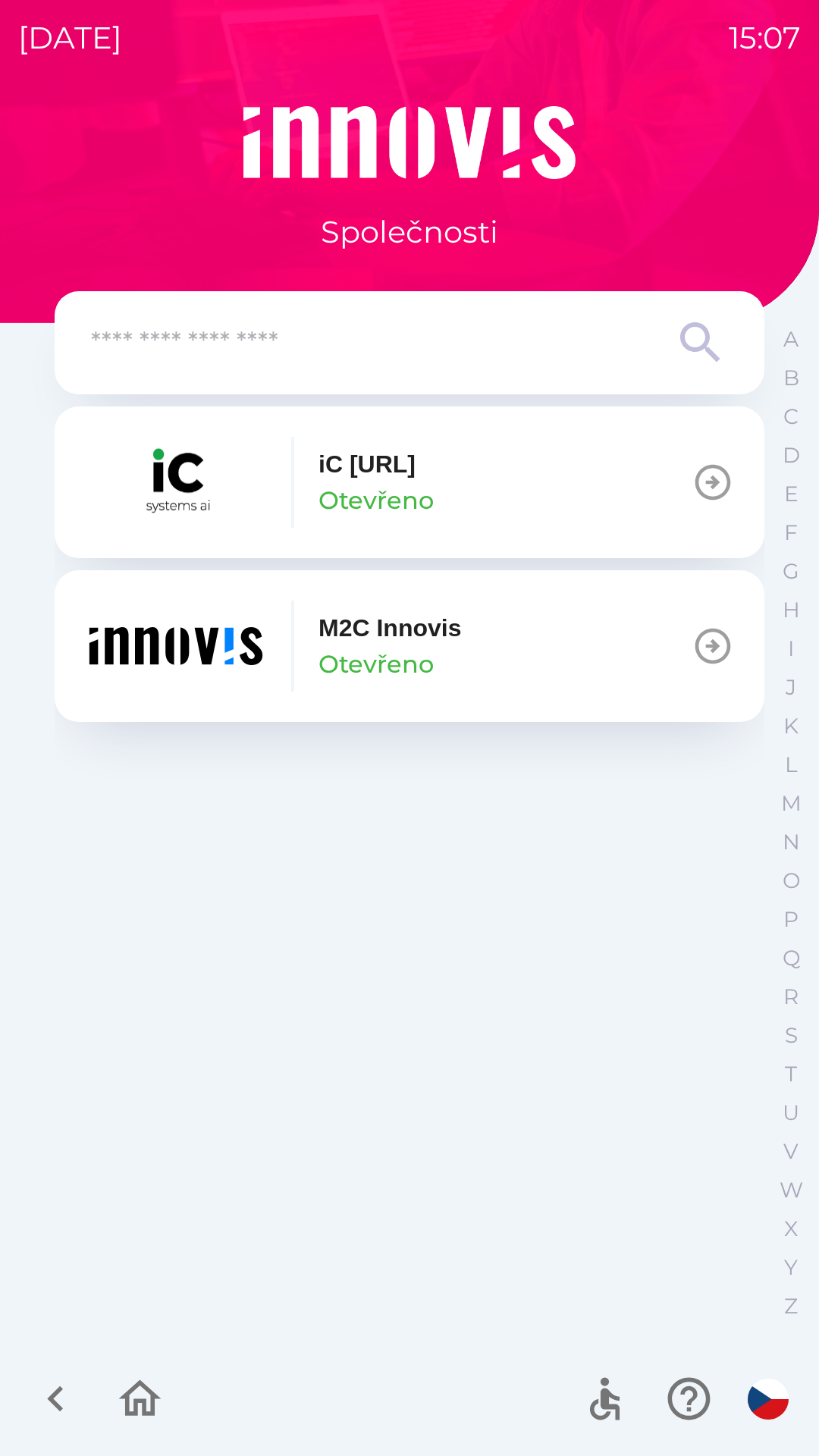
click at [718, 479] on icon "button" at bounding box center [712, 482] width 42 height 42
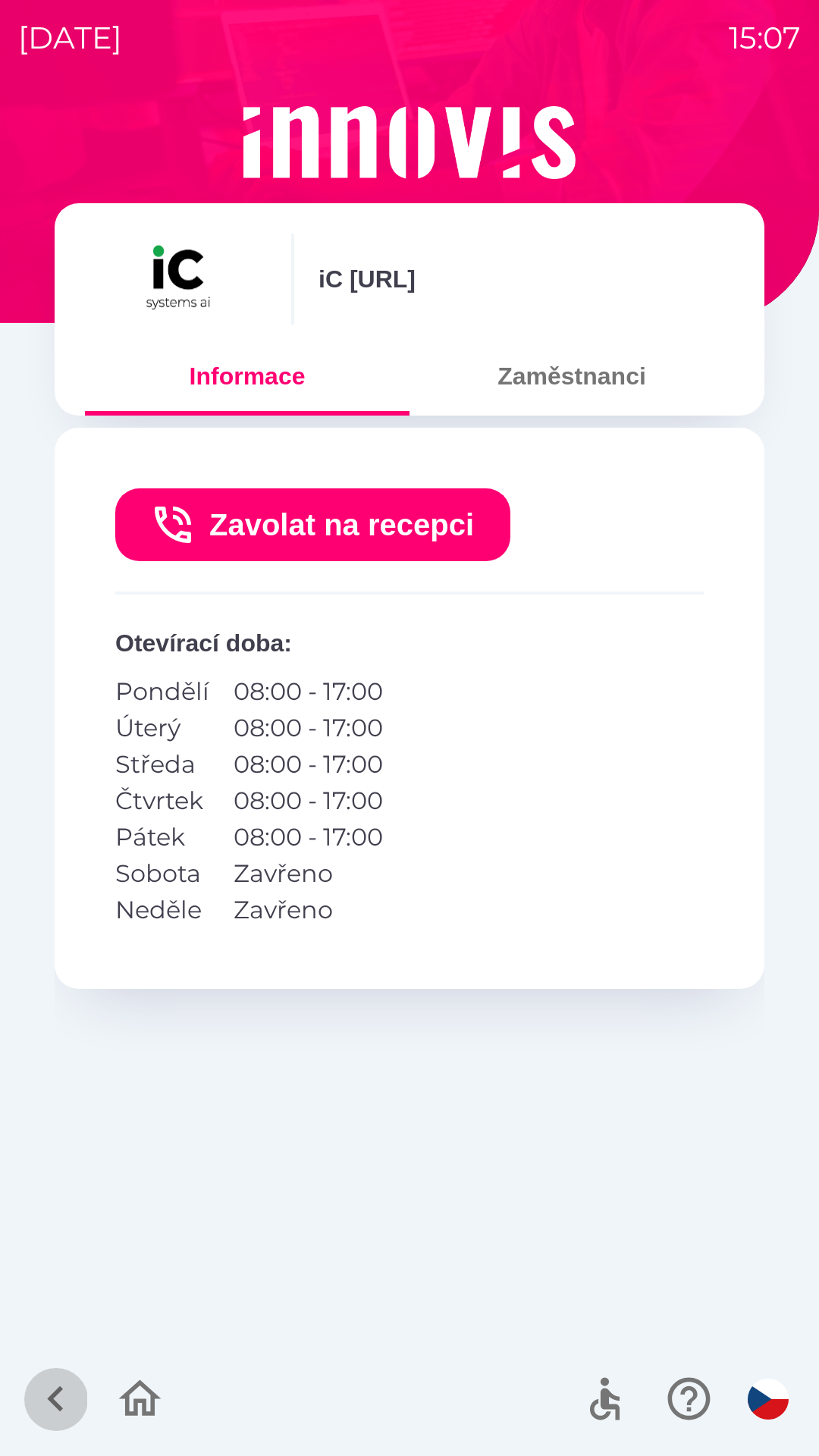
click at [55, 1397] on icon "button" at bounding box center [55, 1398] width 51 height 51
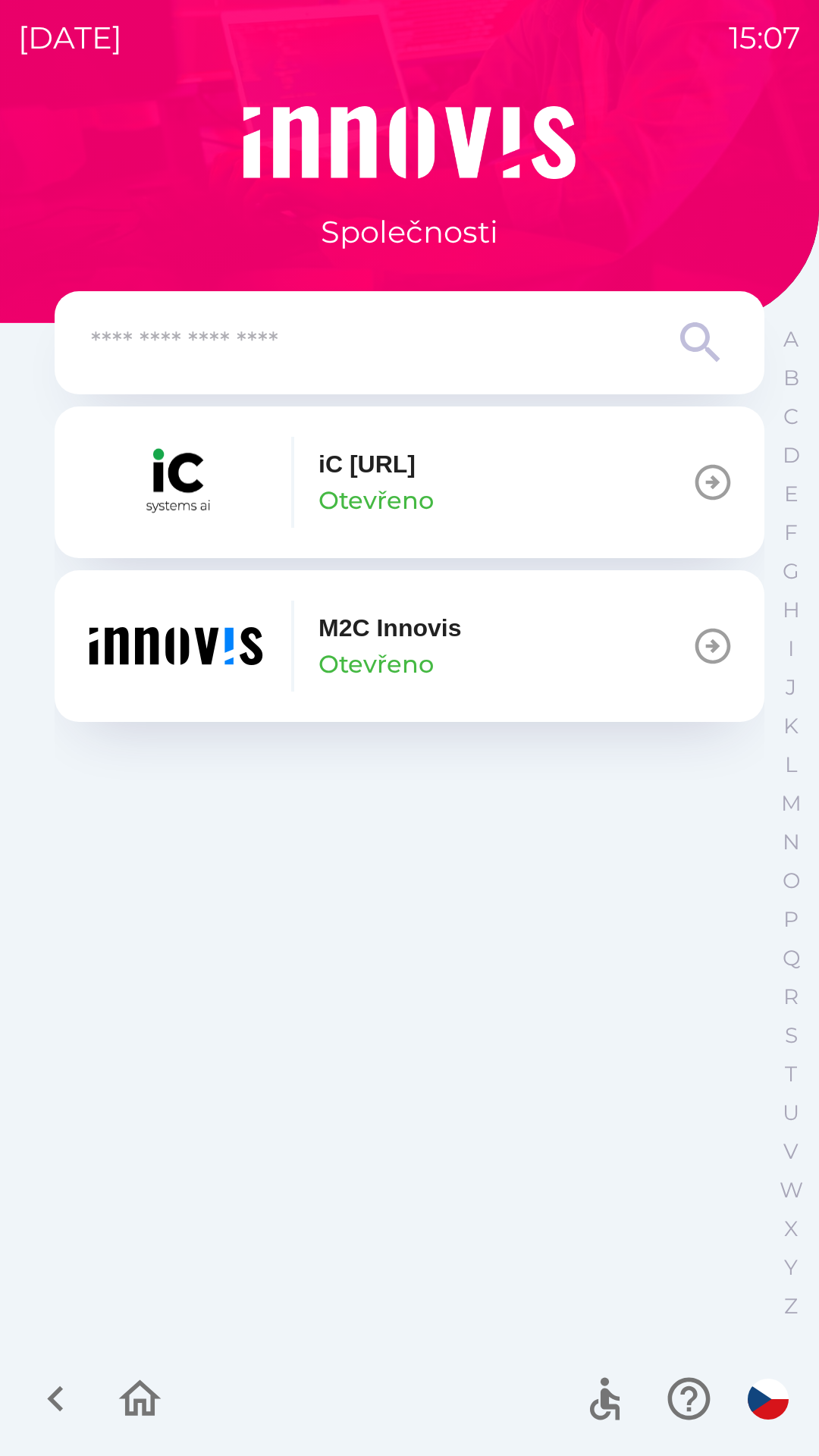
click at [707, 650] on icon "button" at bounding box center [712, 646] width 42 height 42
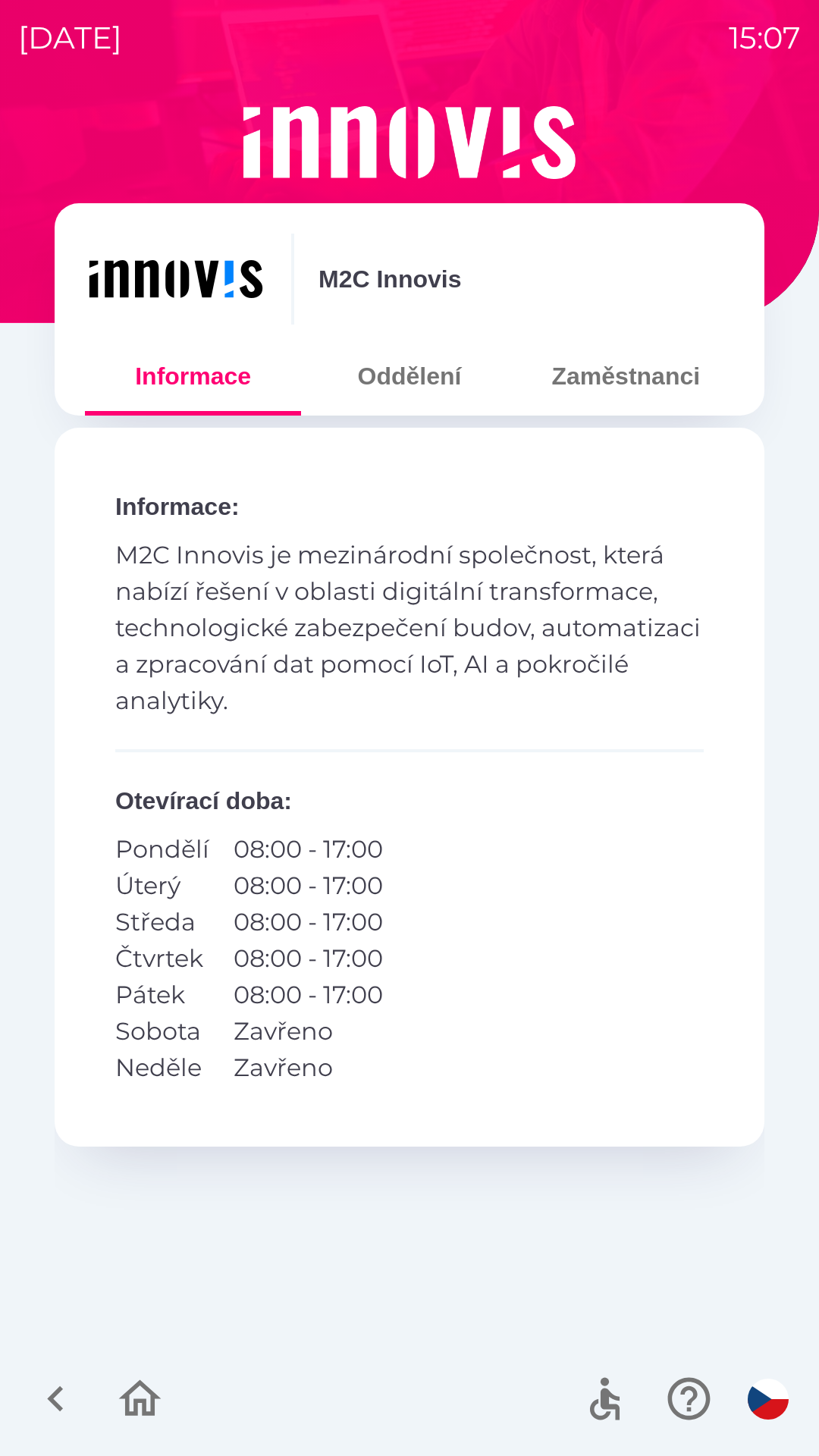
click at [45, 1401] on icon "button" at bounding box center [55, 1398] width 51 height 51
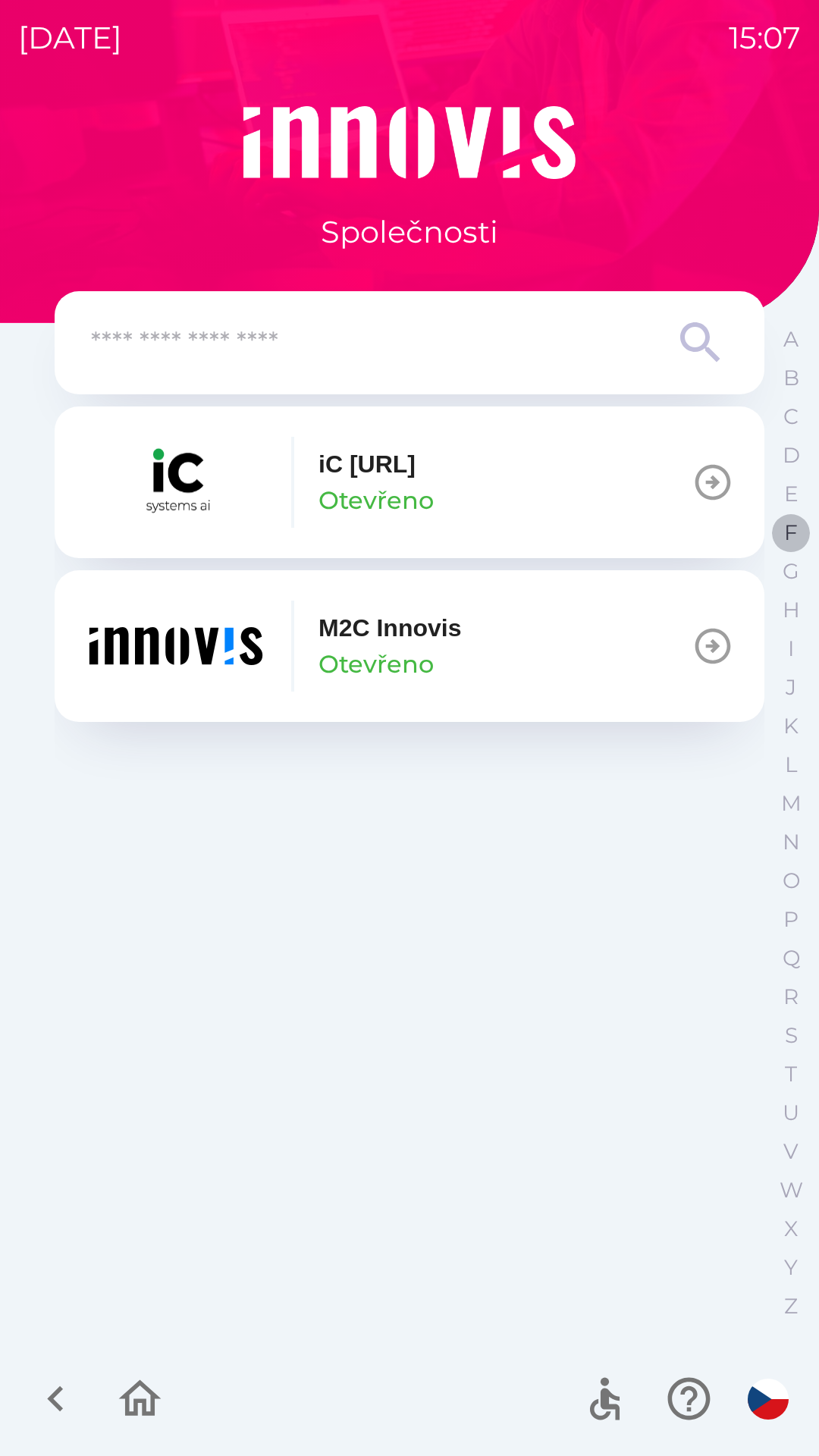
click at [787, 541] on p "F" at bounding box center [791, 533] width 14 height 27
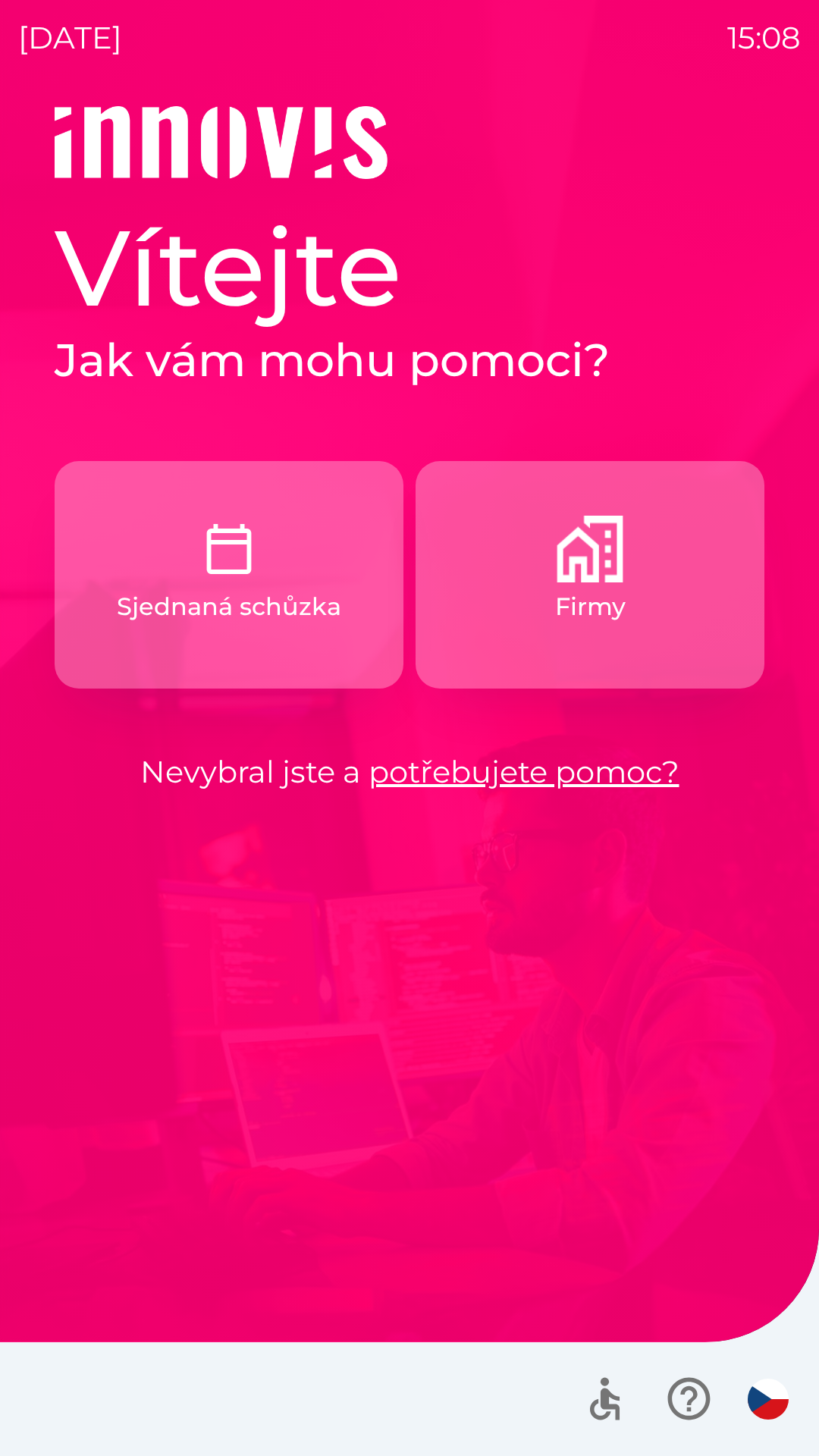
click at [241, 569] on img "button" at bounding box center [229, 549] width 66 height 66
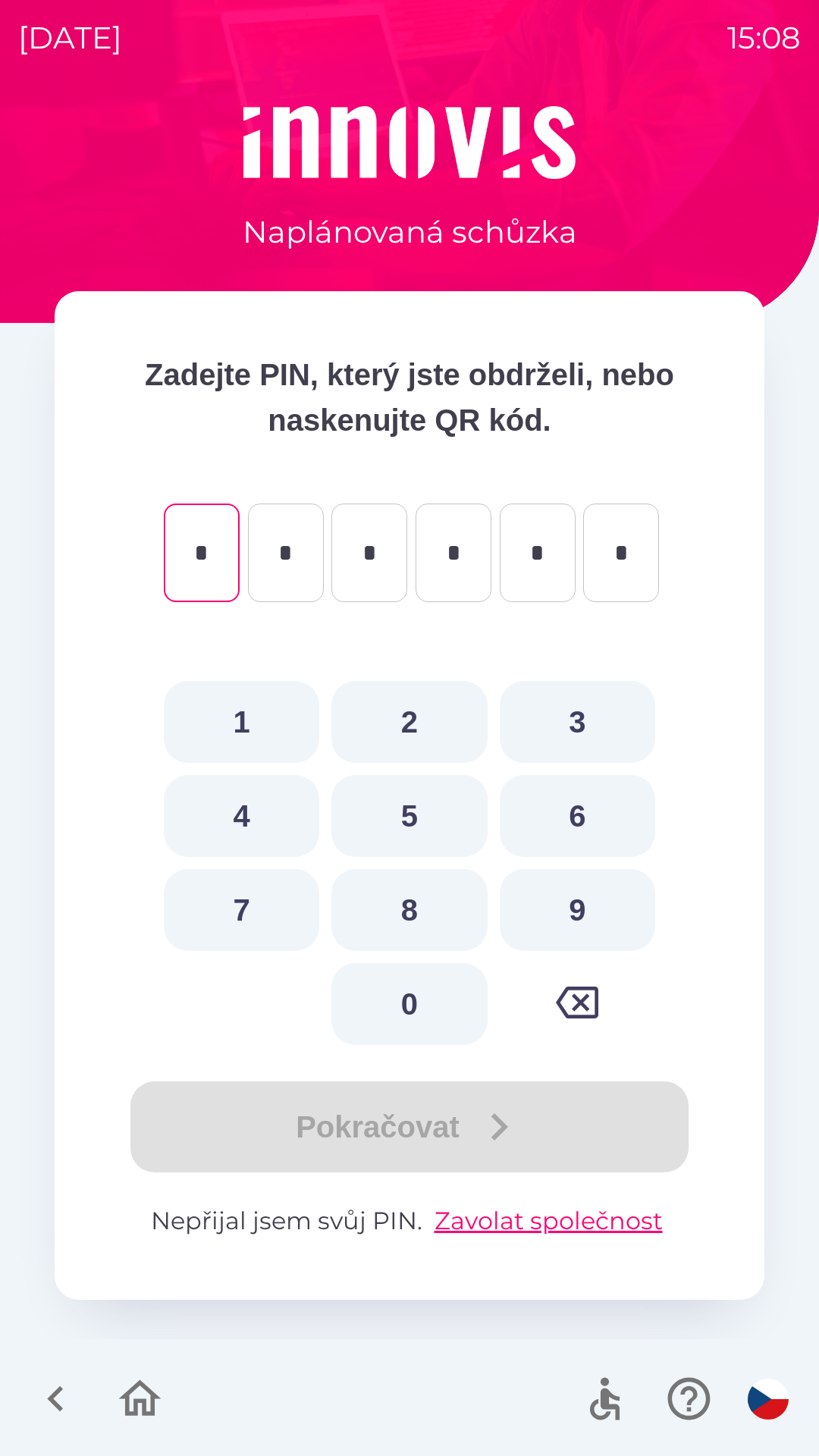
click at [60, 1390] on icon "button" at bounding box center [55, 1399] width 16 height 26
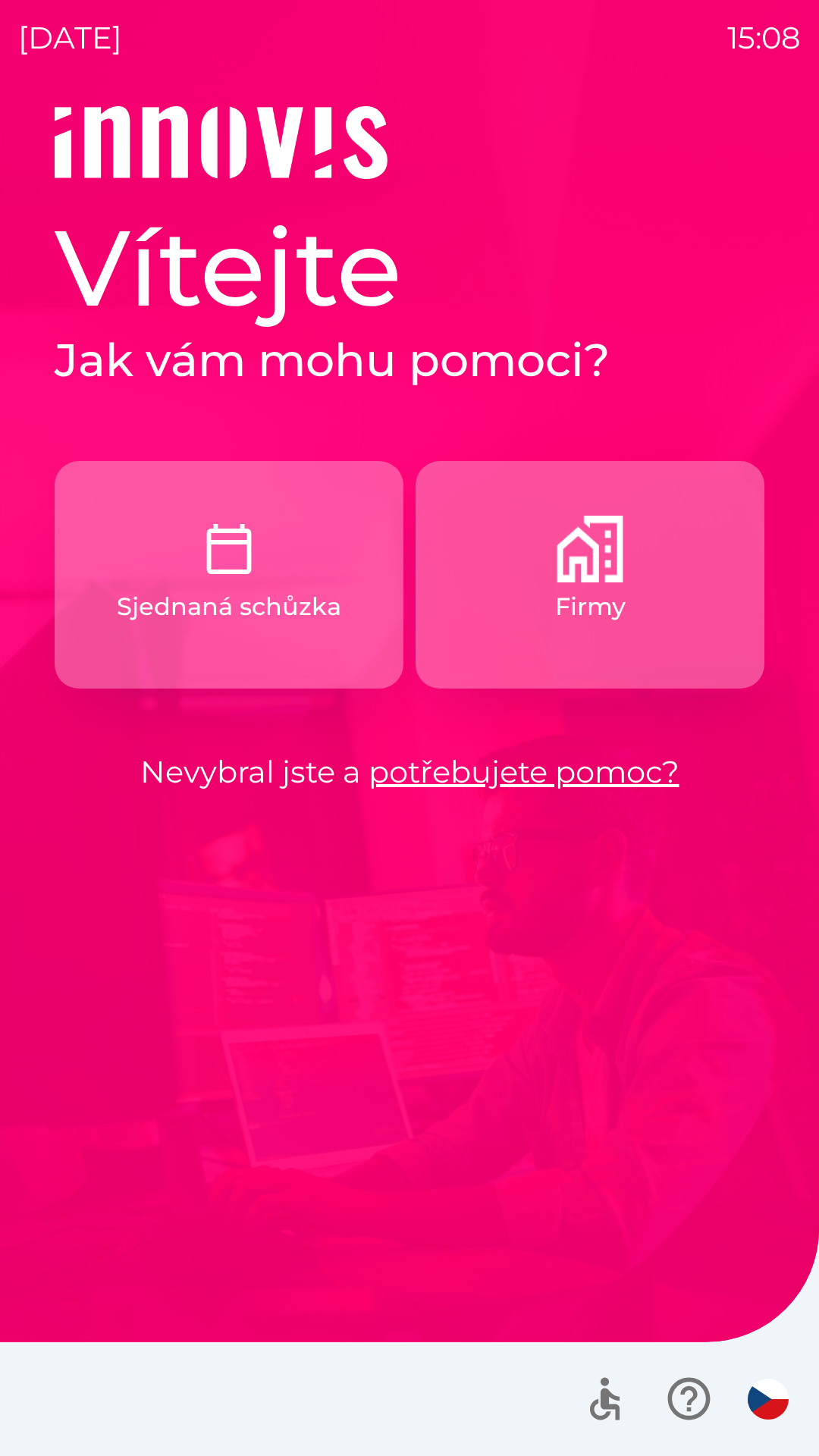
click at [557, 587] on button "Firmy" at bounding box center [589, 575] width 349 height 227
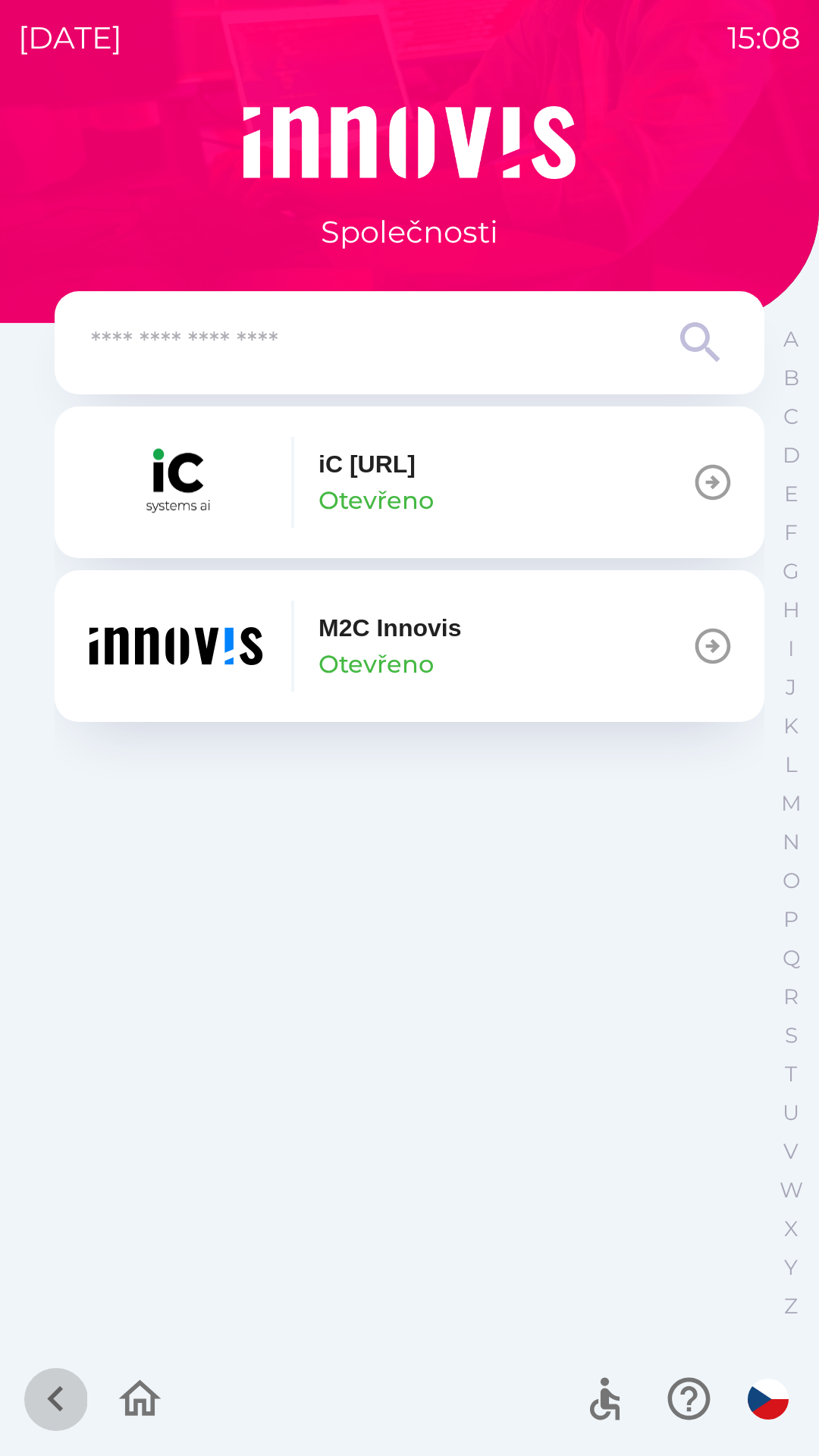
click at [53, 1396] on icon "button" at bounding box center [55, 1399] width 16 height 26
